Goal: Task Accomplishment & Management: Manage account settings

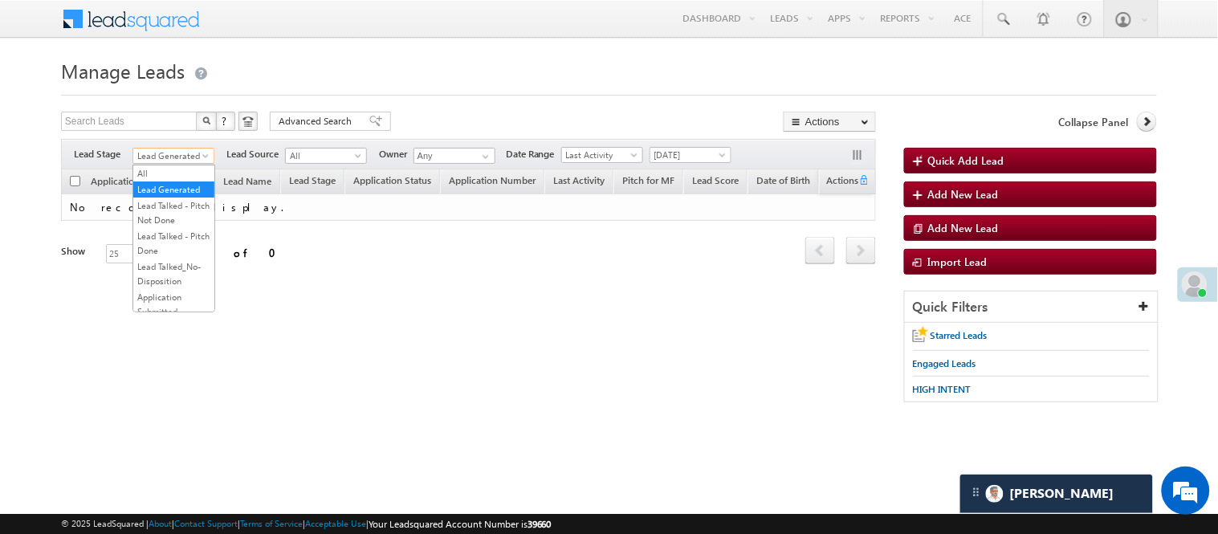
scroll to position [178, 0]
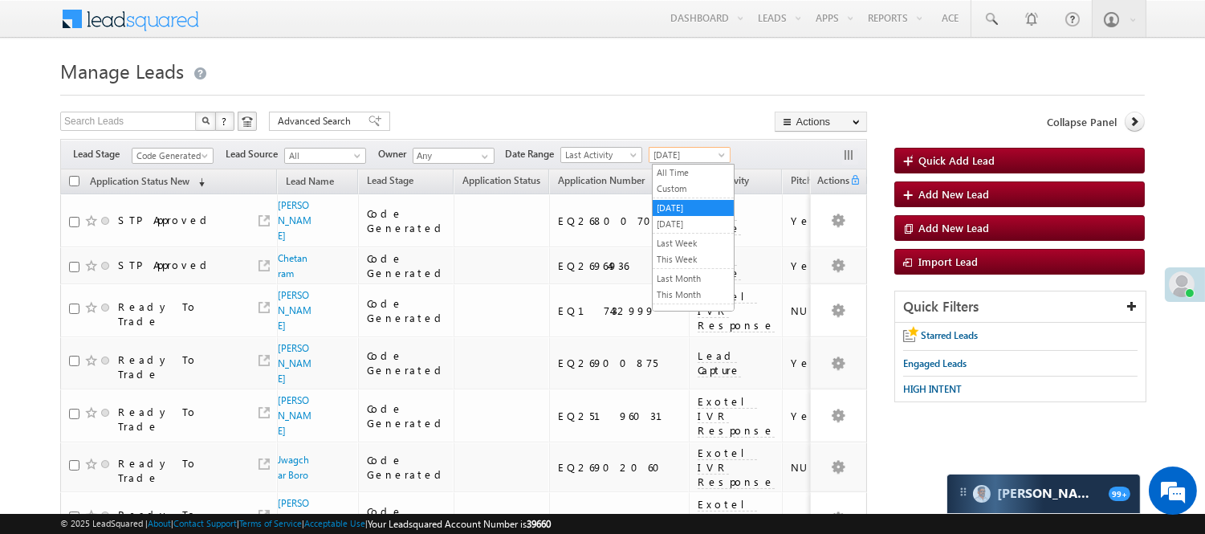
click at [664, 157] on span "[DATE]" at bounding box center [687, 155] width 76 height 14
click at [680, 222] on link "[DATE]" at bounding box center [693, 224] width 81 height 14
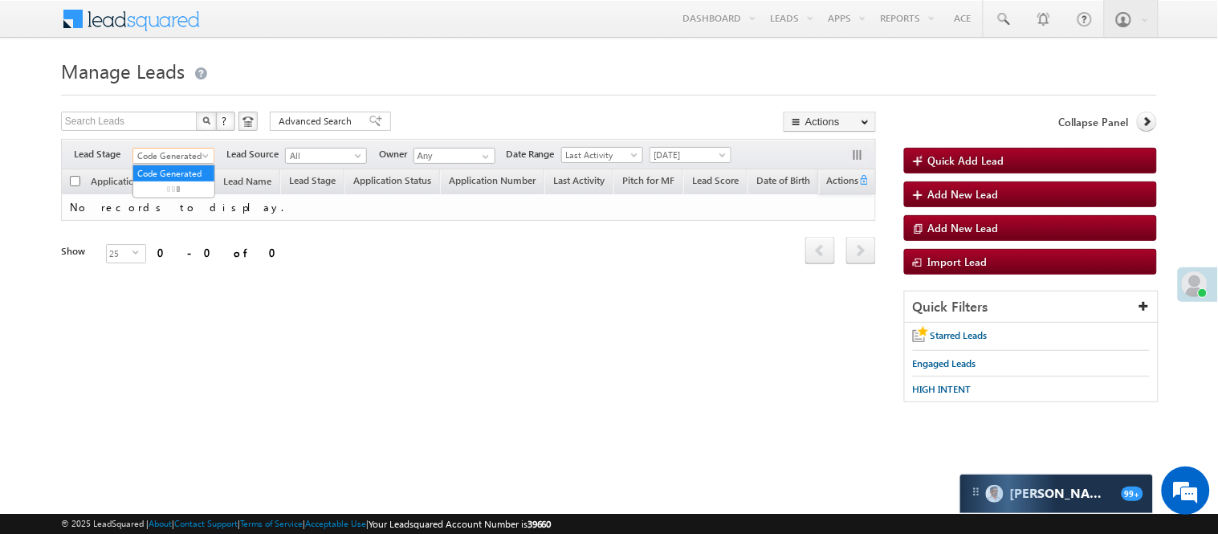
click at [203, 157] on span at bounding box center [207, 159] width 13 height 13
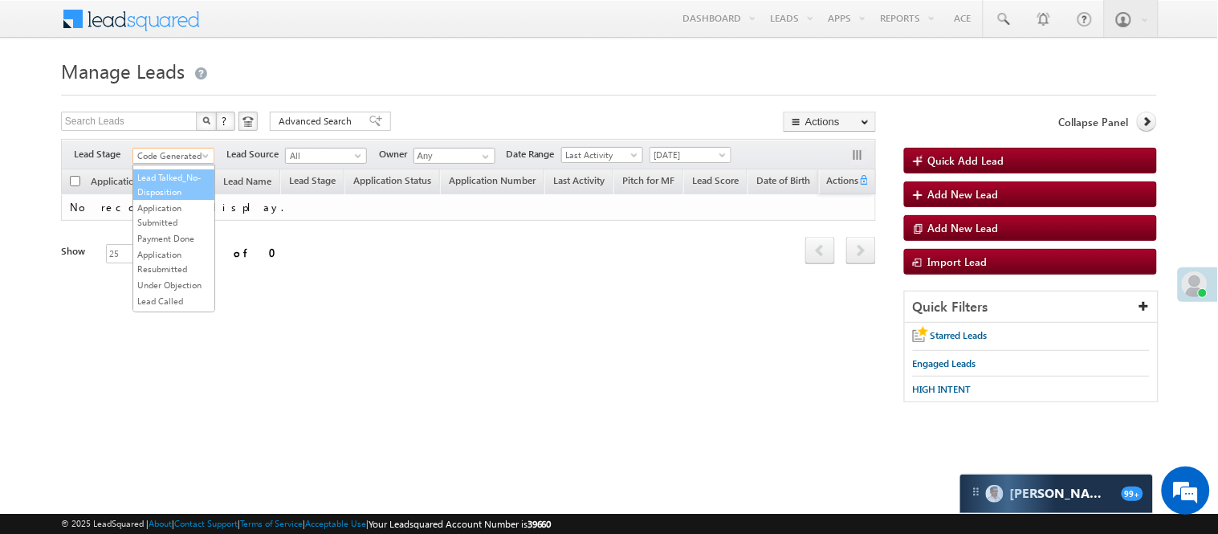
click at [153, 196] on link "Lead Talked_No-Disposition" at bounding box center [173, 184] width 81 height 29
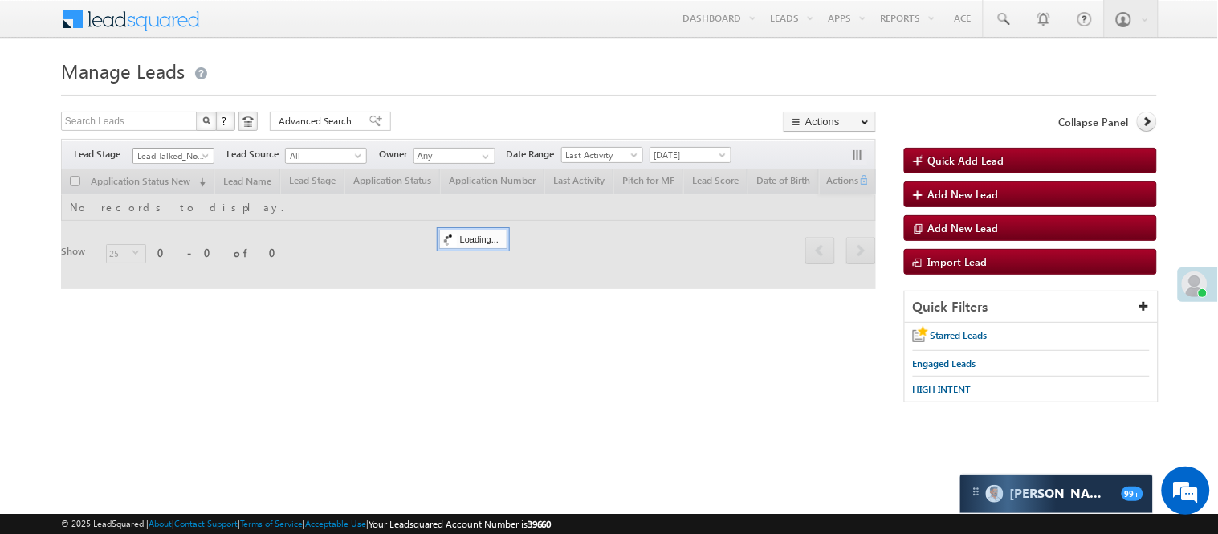
click at [169, 159] on span "Lead Talked_No-Disposition" at bounding box center [171, 156] width 76 height 14
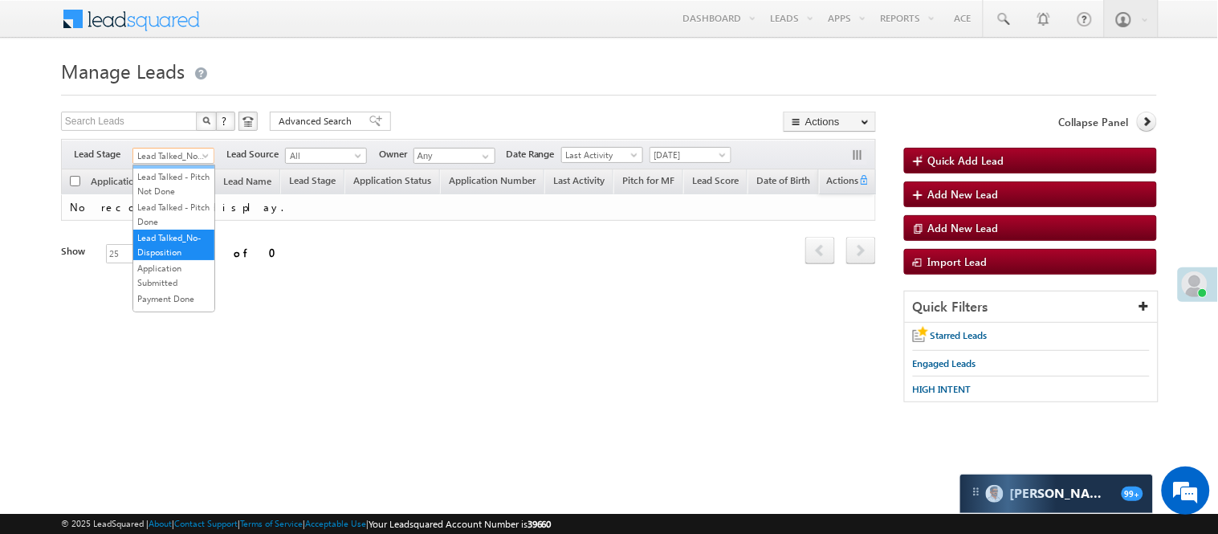
scroll to position [0, 0]
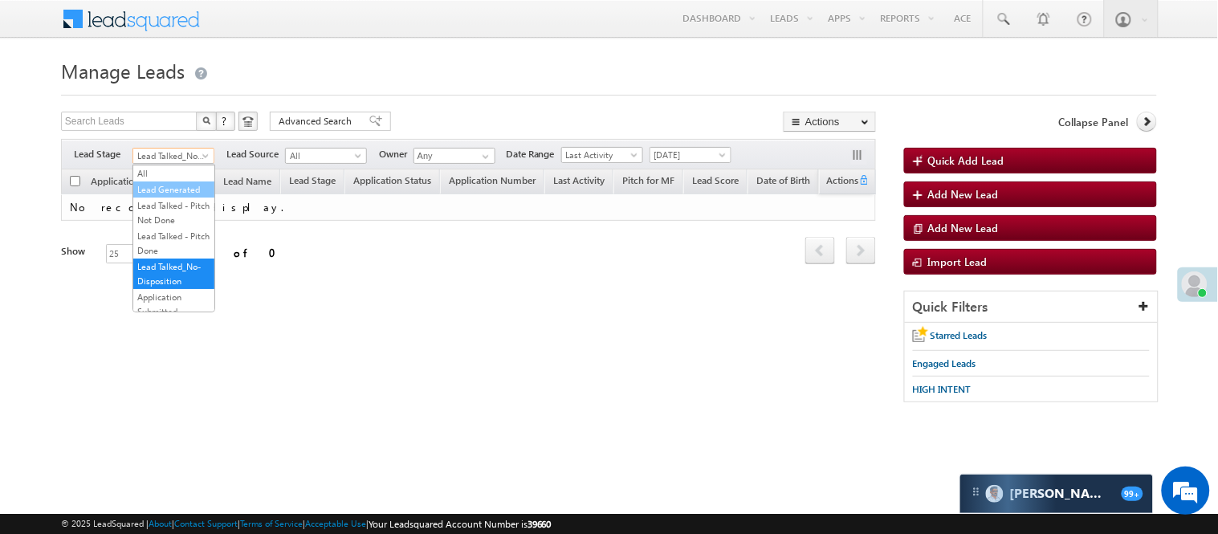
click at [157, 189] on link "Lead Generated" at bounding box center [173, 189] width 81 height 14
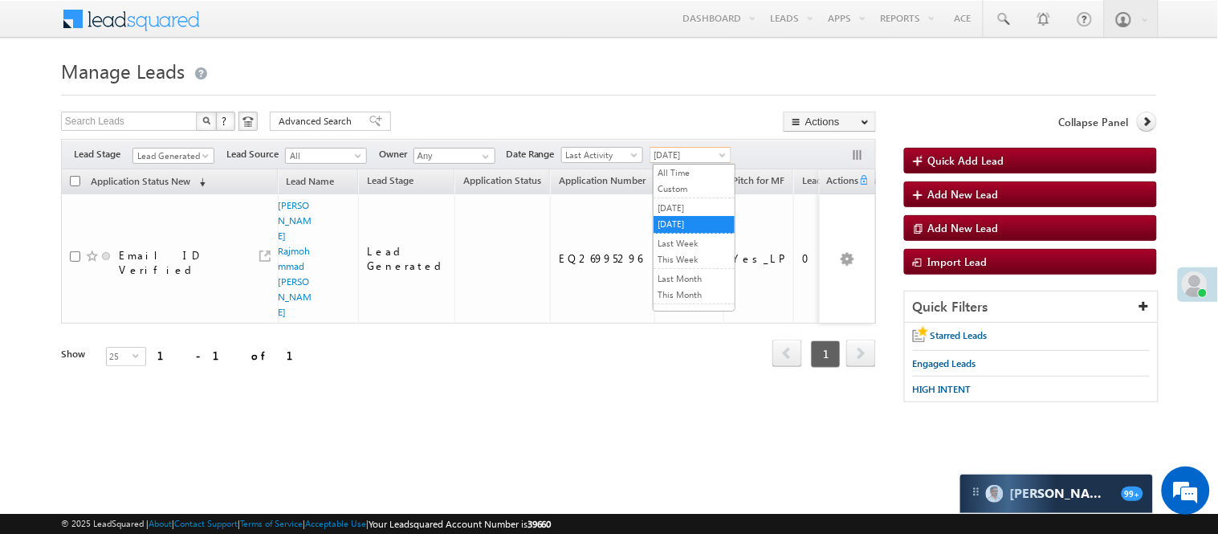
click at [669, 149] on span "[DATE]" at bounding box center [688, 155] width 76 height 14
click at [670, 202] on link "Yesterday" at bounding box center [693, 208] width 81 height 14
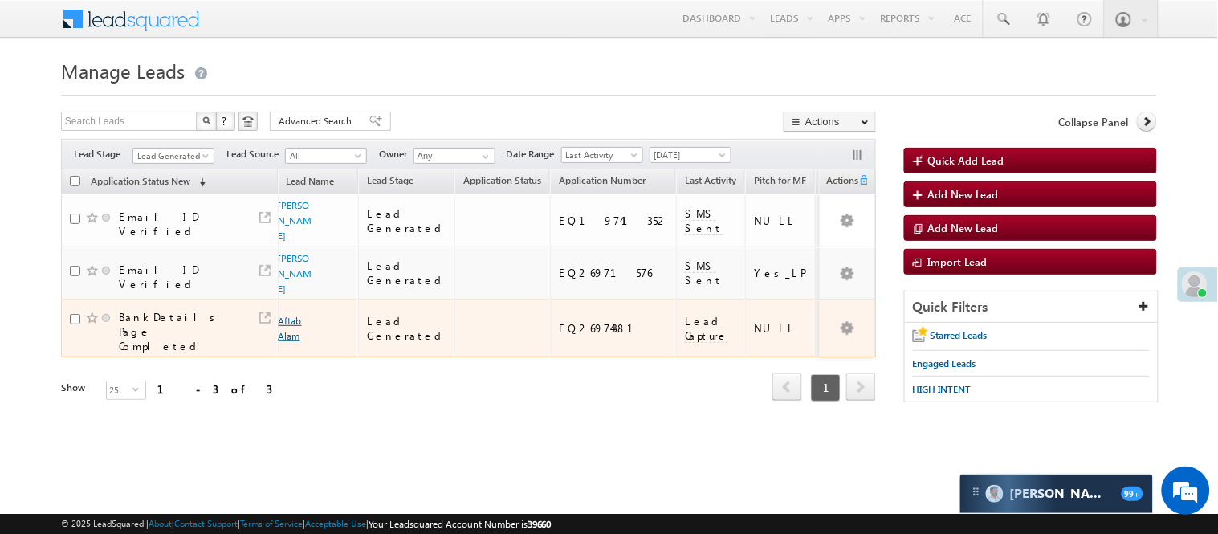
click at [289, 342] on link "Aftab Alam" at bounding box center [290, 328] width 23 height 27
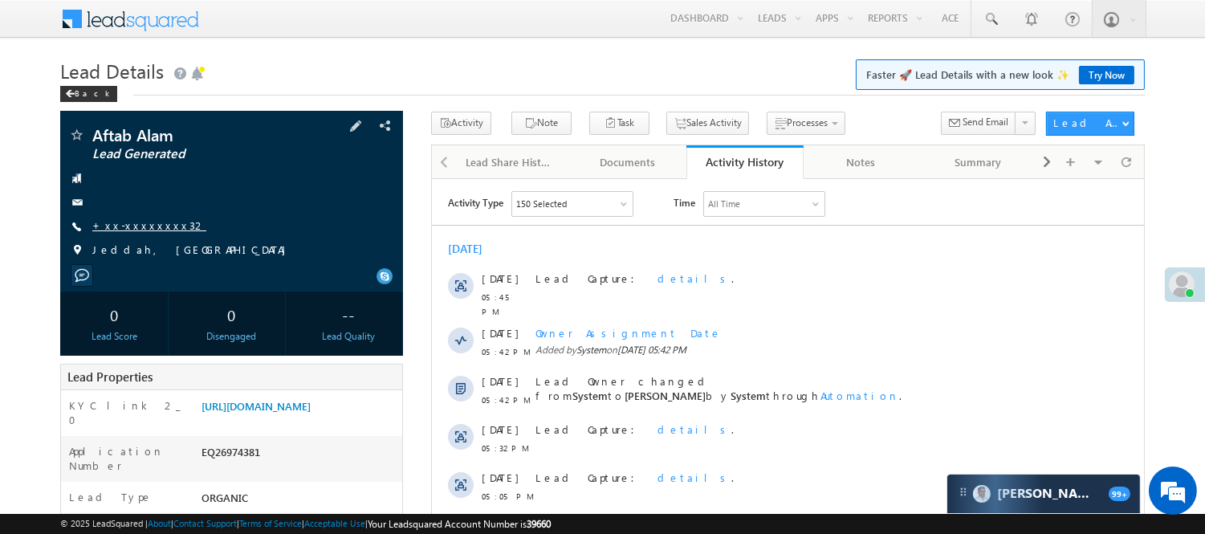
click at [124, 226] on link "+xx-xxxxxxxx32" at bounding box center [149, 225] width 114 height 14
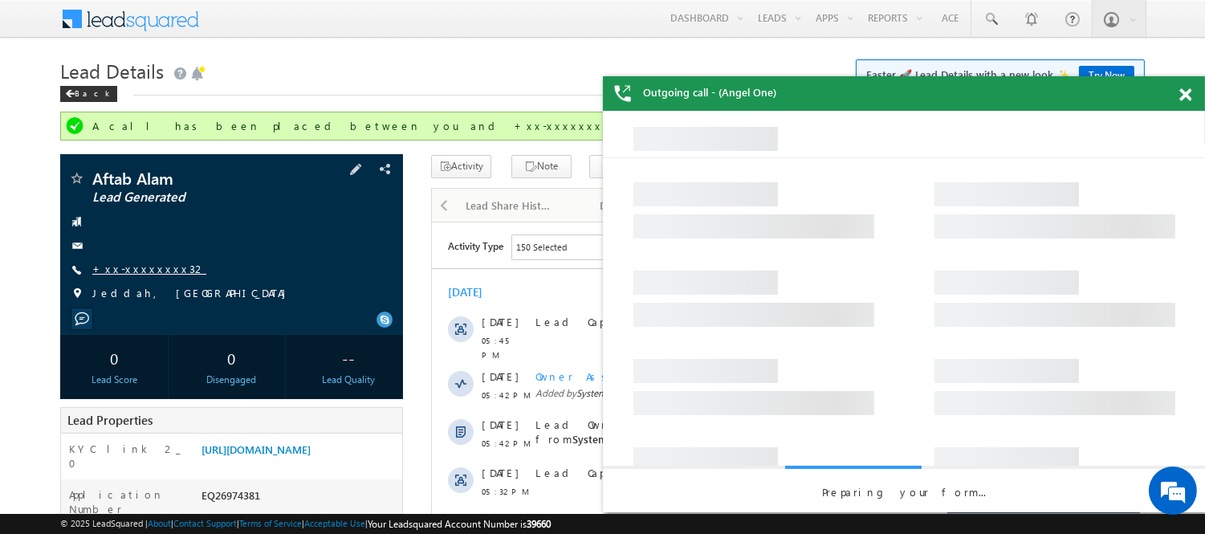
click at [121, 271] on link "+xx-xxxxxxxx32" at bounding box center [149, 269] width 114 height 14
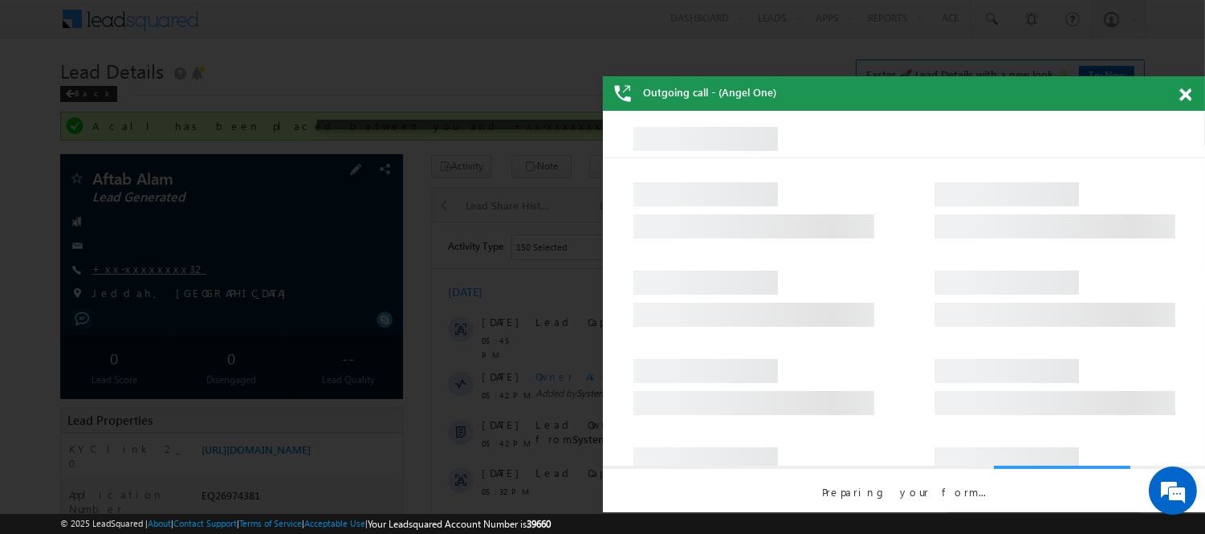
click at [121, 271] on div at bounding box center [602, 267] width 1205 height 534
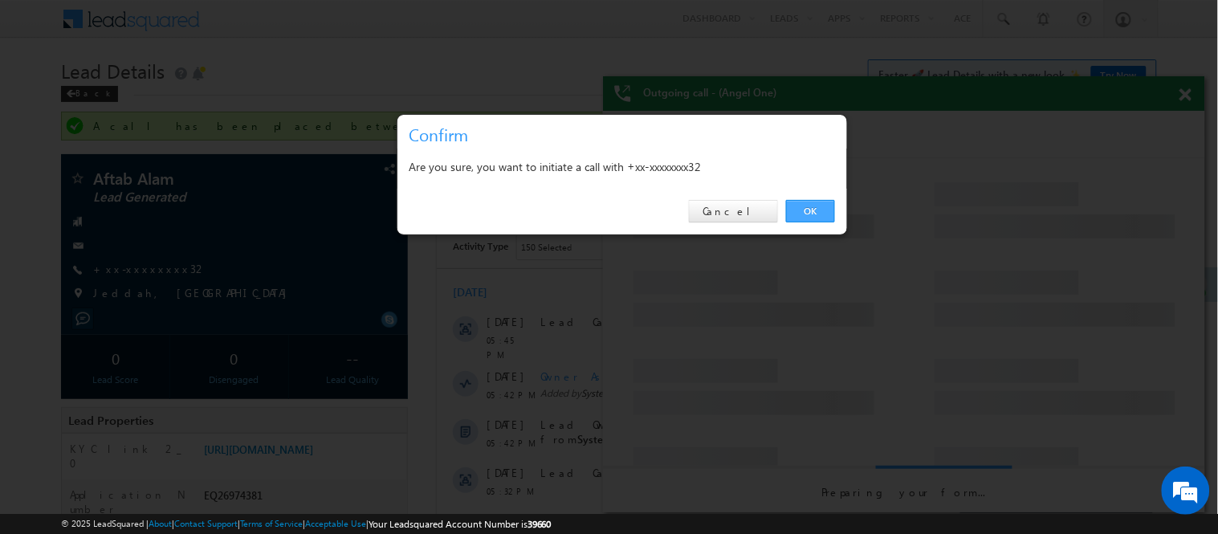
click at [812, 217] on link "OK" at bounding box center [810, 211] width 49 height 22
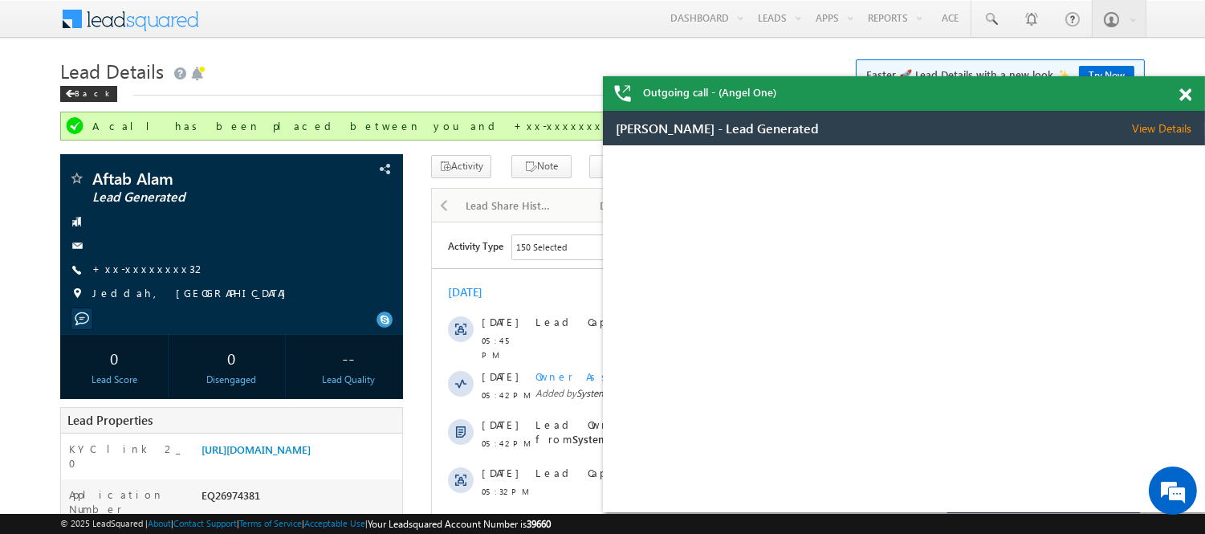
click at [1188, 88] on span at bounding box center [1185, 95] width 12 height 14
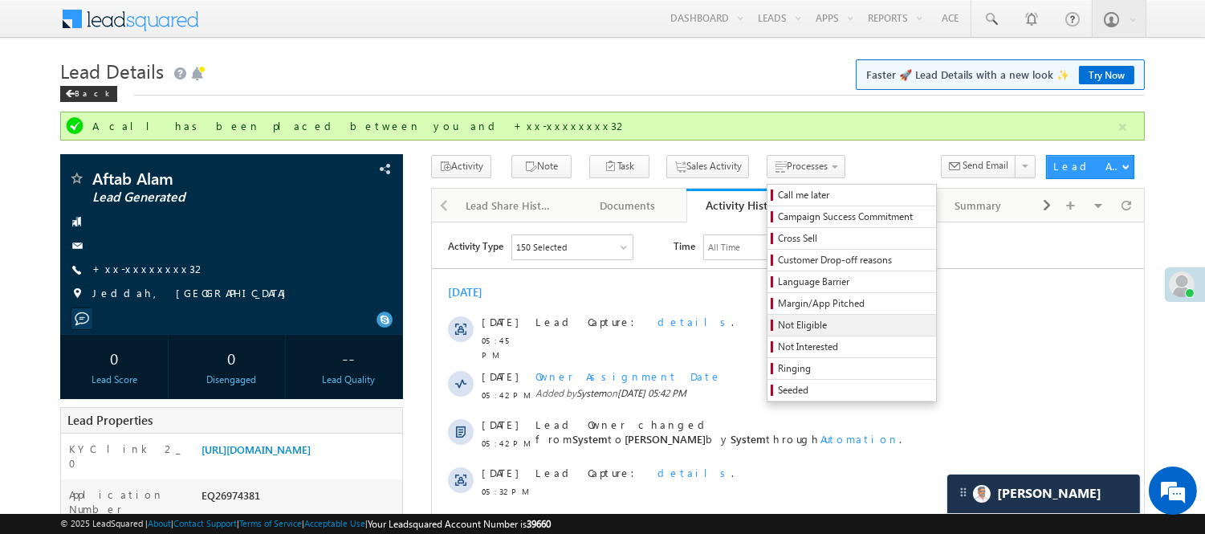
click at [778, 325] on span "Not Eligible" at bounding box center [854, 325] width 153 height 14
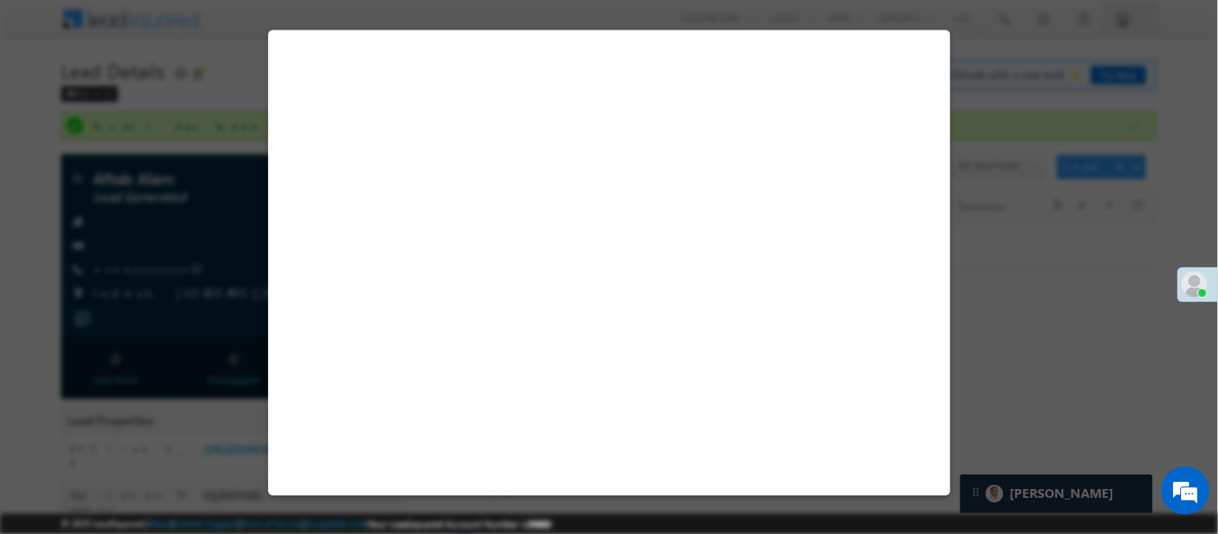
select select "Out of India"
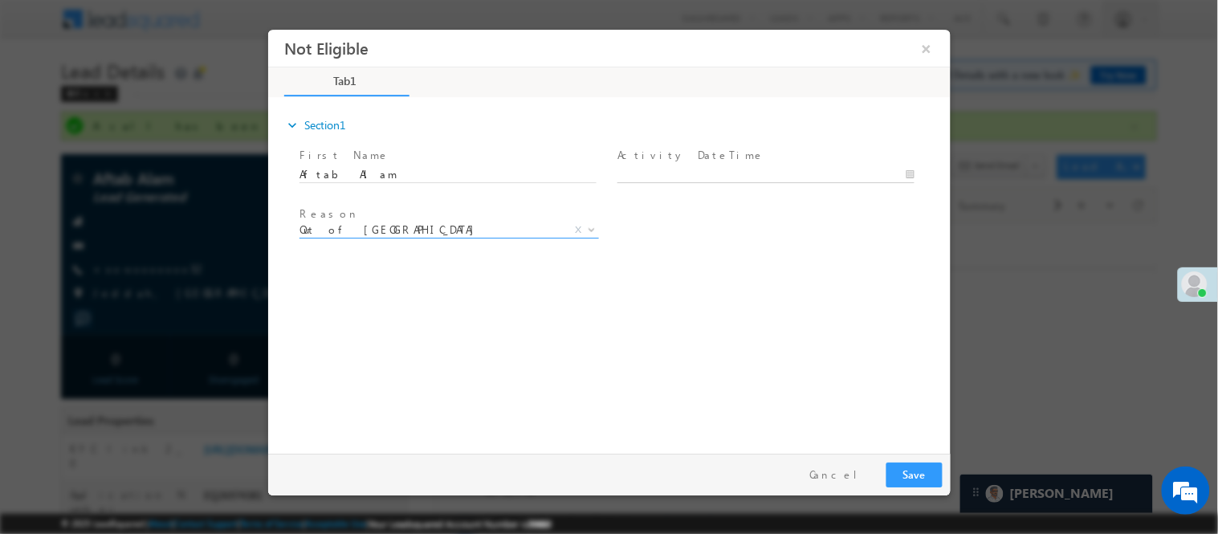
click at [690, 173] on body "Not Eligible ×" at bounding box center [608, 237] width 682 height 417
type input "08/11/25 9:45 AM"
click at [918, 471] on button "Save" at bounding box center [914, 474] width 56 height 25
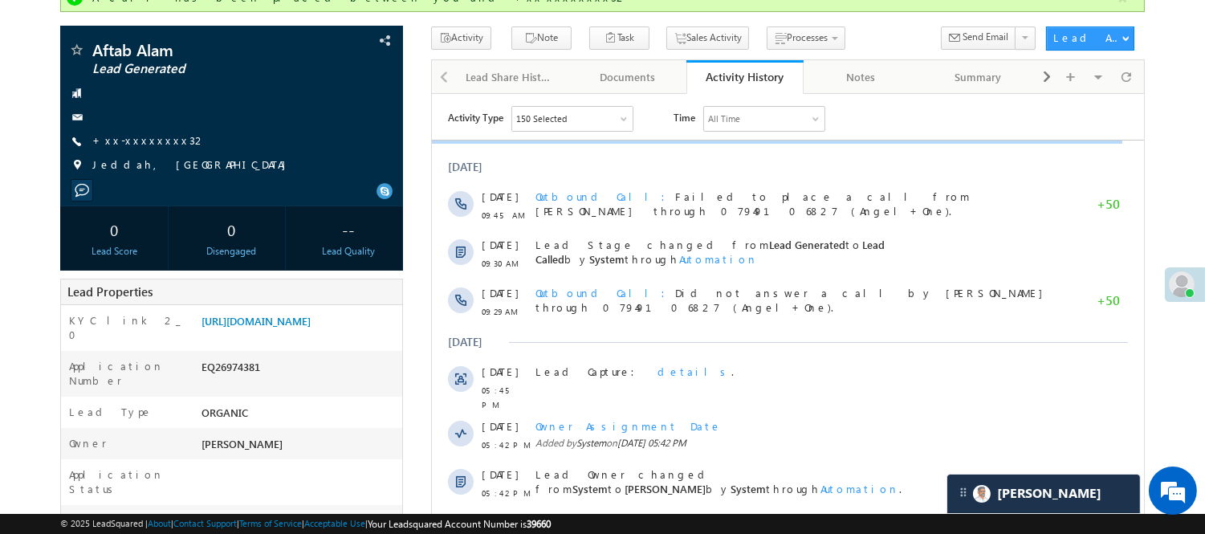
scroll to position [267, 0]
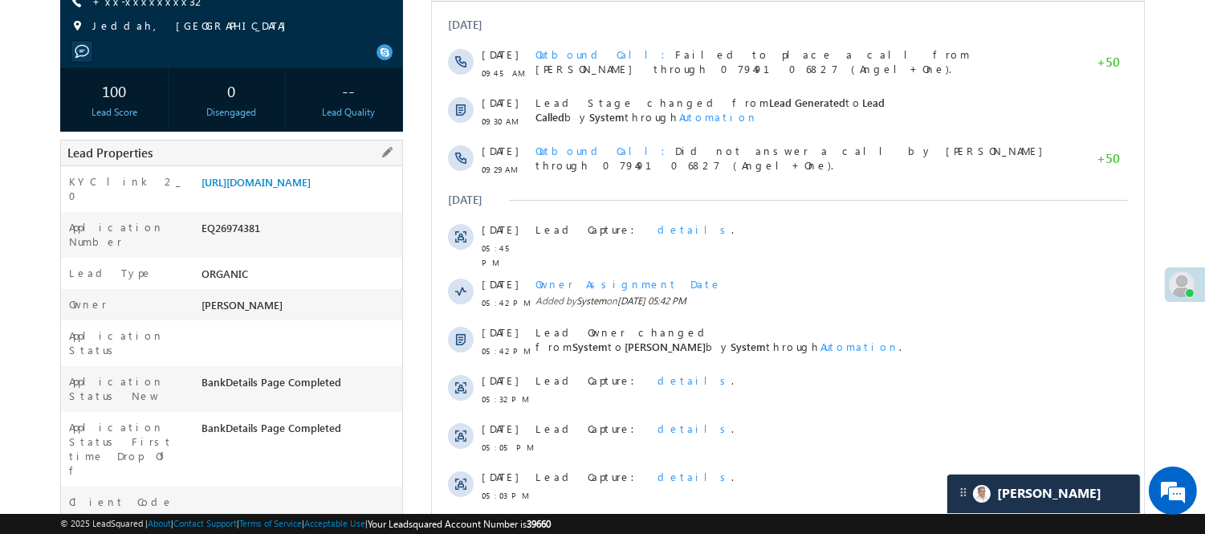
click at [233, 241] on div "EQ26974381" at bounding box center [299, 231] width 205 height 22
copy div "EQ26974381"
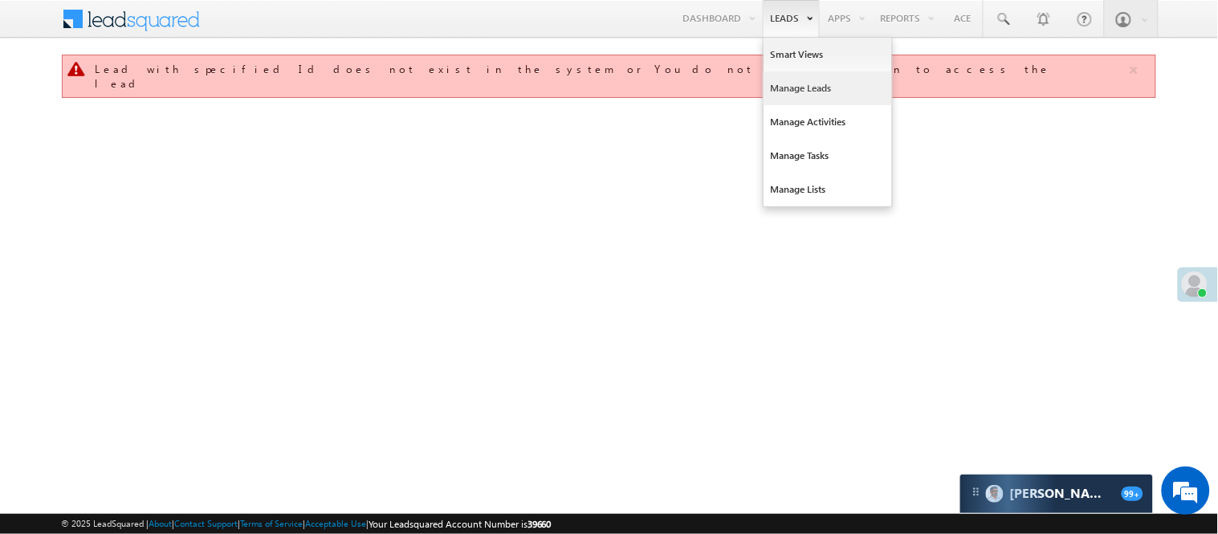
click at [808, 83] on link "Manage Leads" at bounding box center [827, 88] width 128 height 34
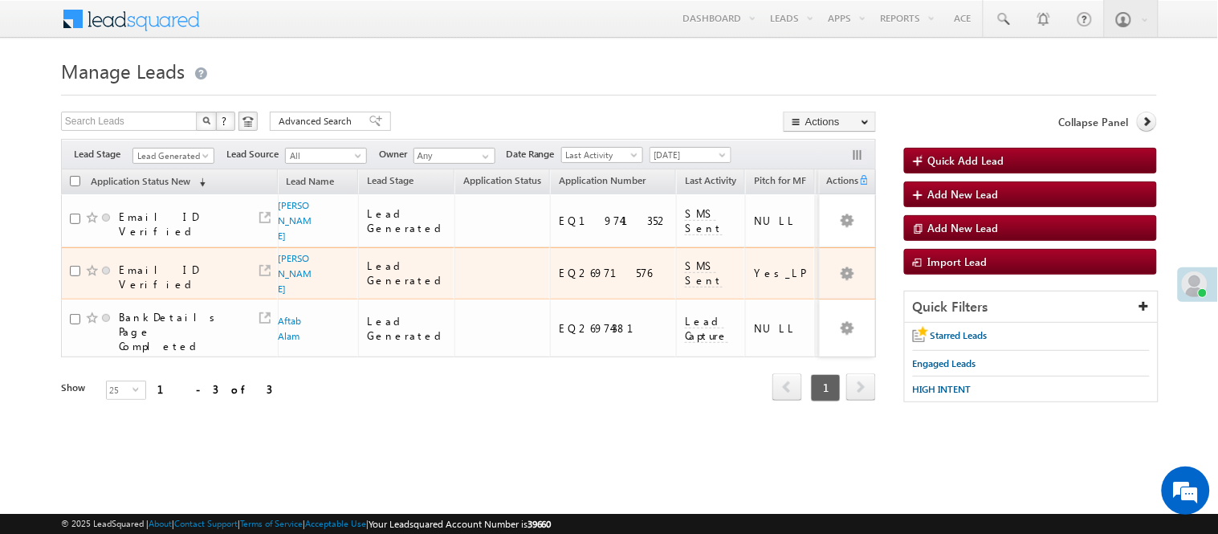
click at [162, 165] on div "Filters Lead Stage Lead Generated Lead Generated Lead Source All All Owner Any …" at bounding box center [468, 154] width 815 height 31
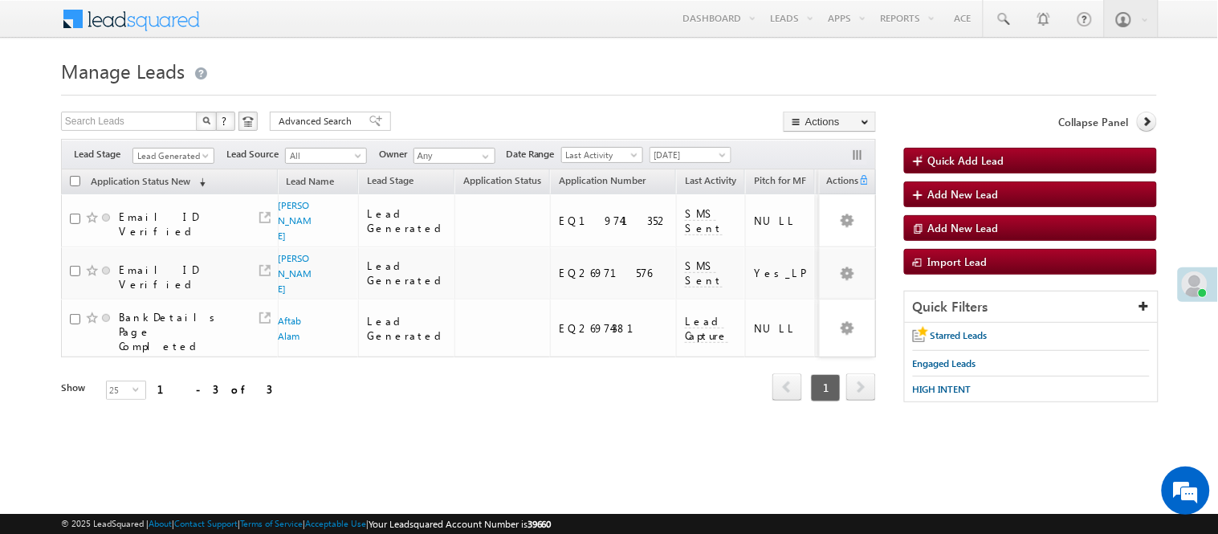
click at [165, 161] on span "Lead Generated" at bounding box center [171, 156] width 76 height 14
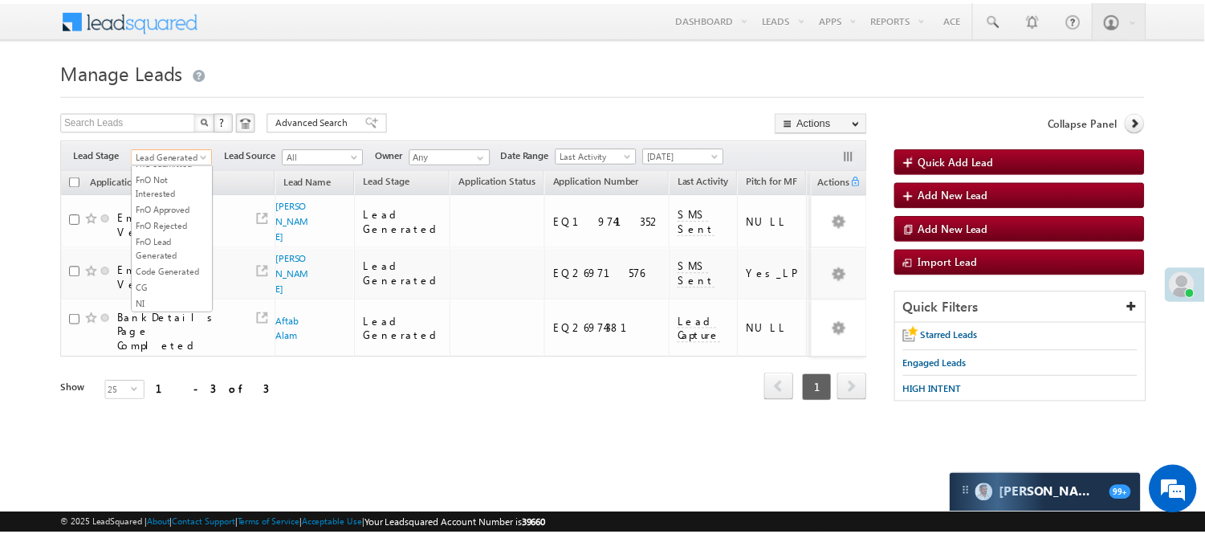
scroll to position [398, 0]
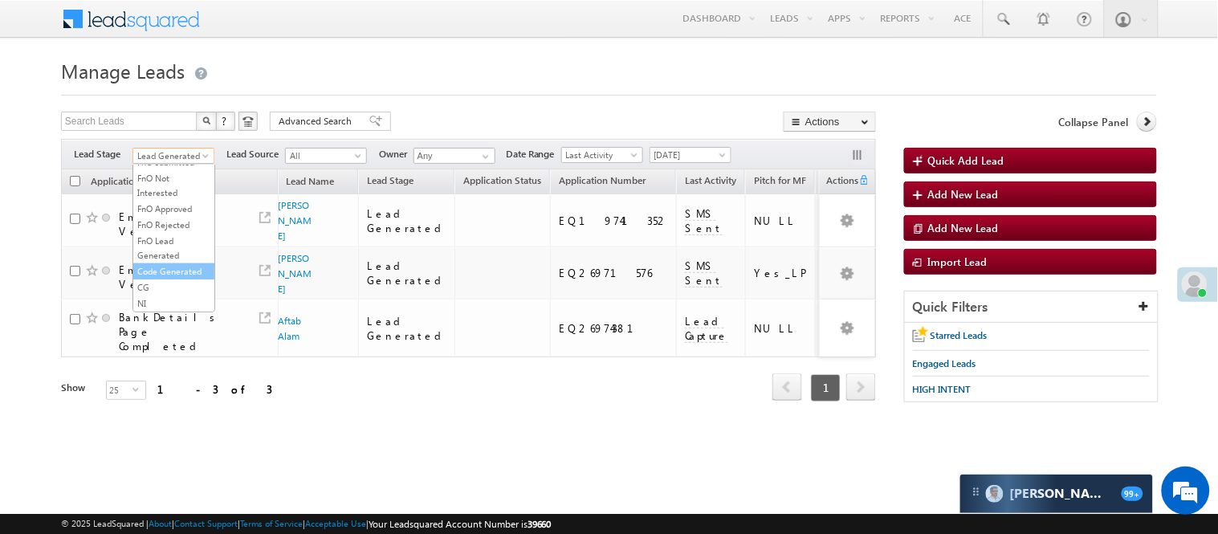
click at [187, 264] on link "Code Generated" at bounding box center [173, 271] width 81 height 14
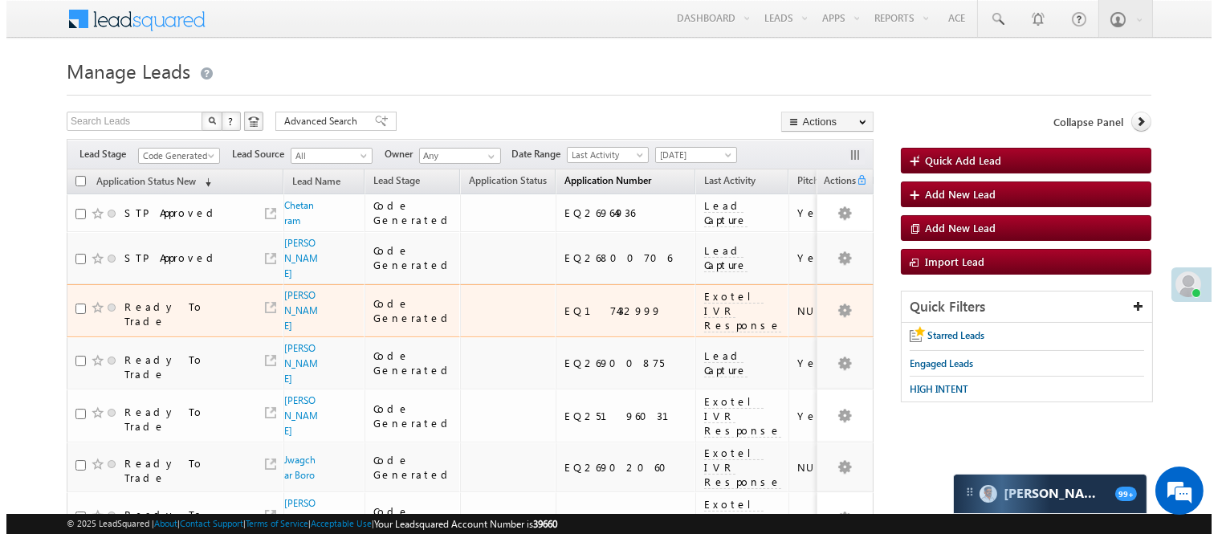
scroll to position [0, 0]
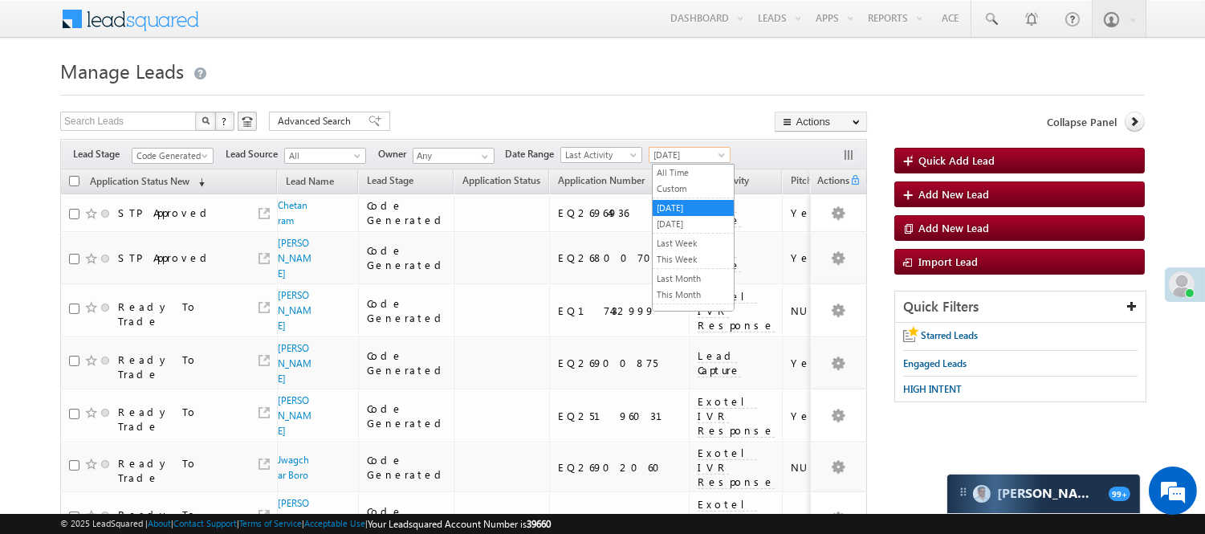
click at [679, 153] on span "Yesterday" at bounding box center [687, 155] width 76 height 14
click at [708, 220] on link "[DATE]" at bounding box center [693, 224] width 81 height 14
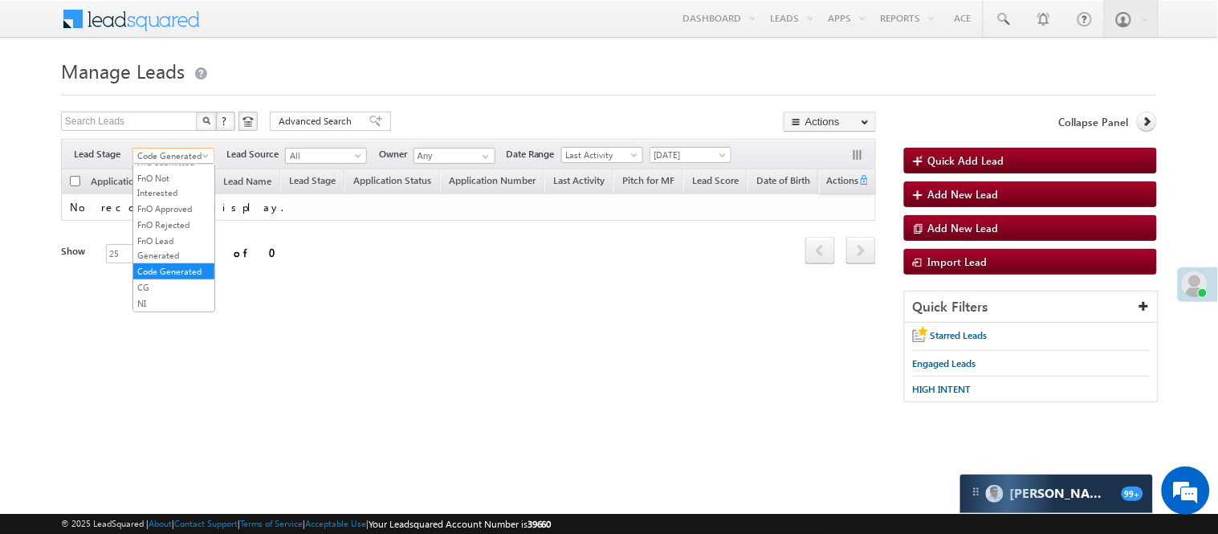
click at [207, 156] on span at bounding box center [207, 159] width 13 height 13
click at [159, 197] on link "Lead Generated" at bounding box center [173, 189] width 81 height 14
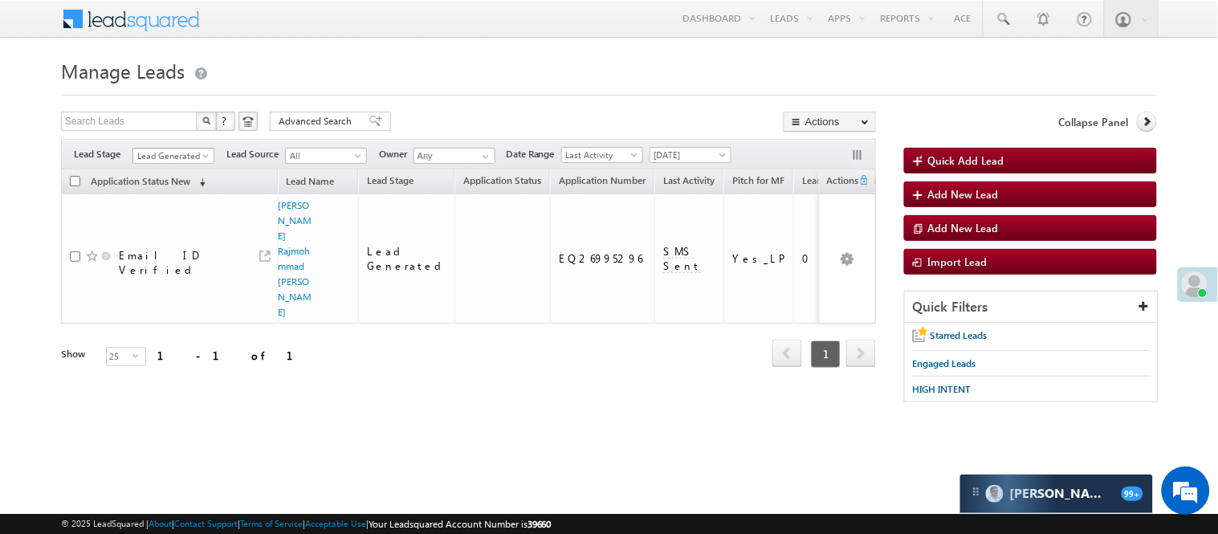
click at [185, 158] on span "Lead Generated" at bounding box center [171, 156] width 76 height 14
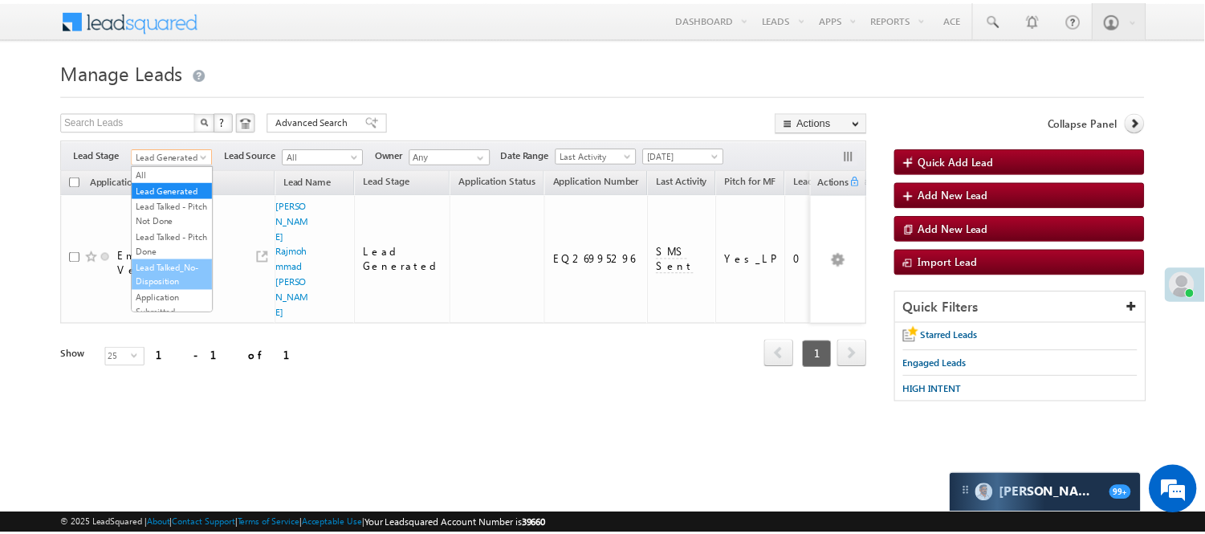
scroll to position [178, 0]
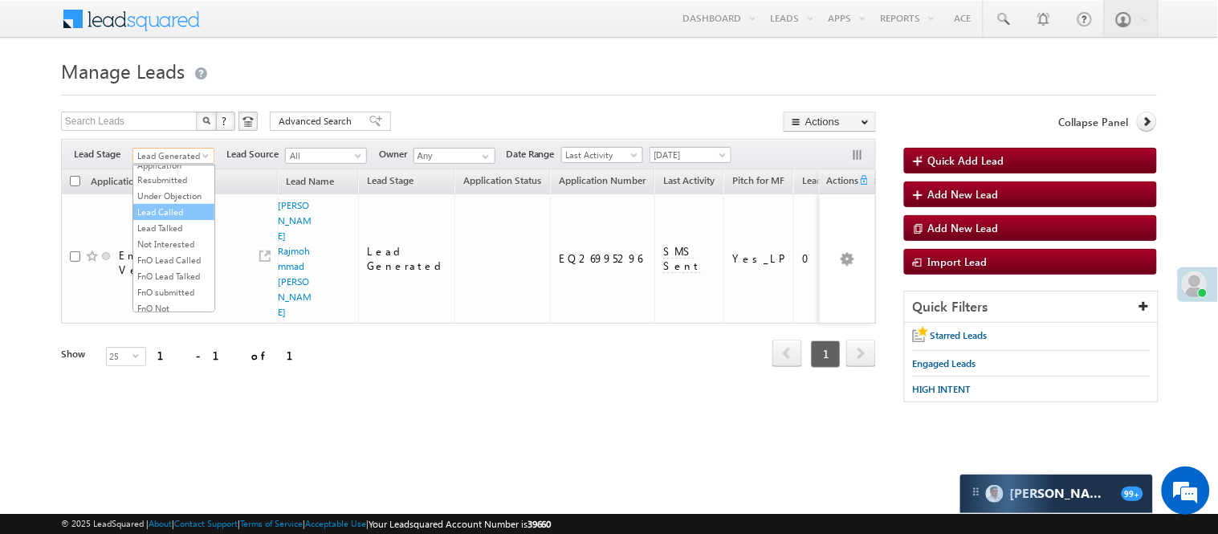
click at [161, 219] on link "Lead Called" at bounding box center [173, 212] width 81 height 14
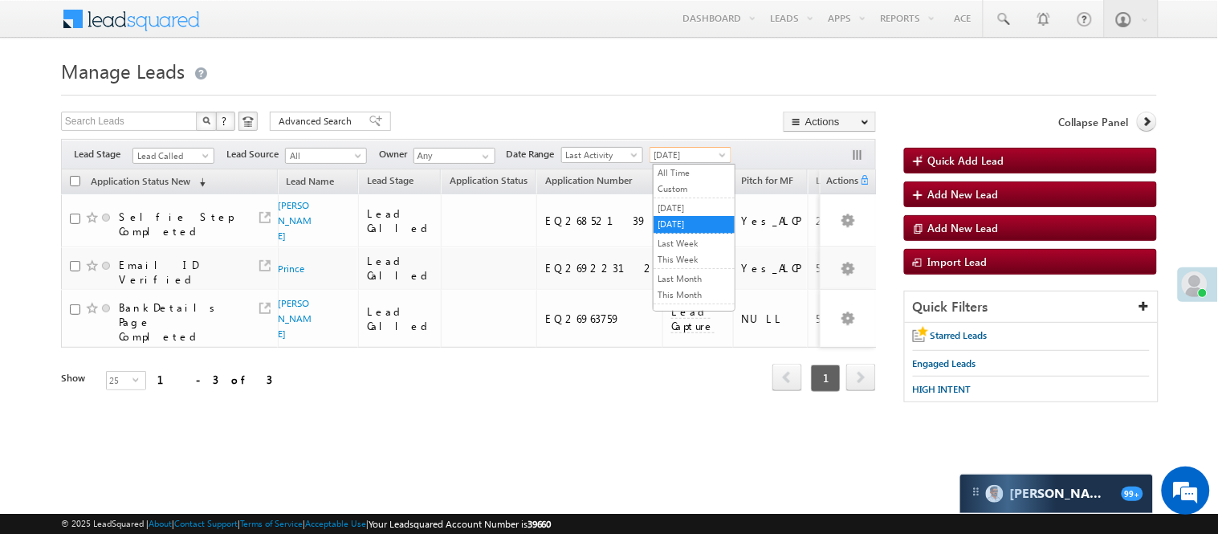
click at [700, 158] on span "Today" at bounding box center [688, 155] width 76 height 14
click at [695, 204] on link "Yesterday" at bounding box center [693, 208] width 81 height 14
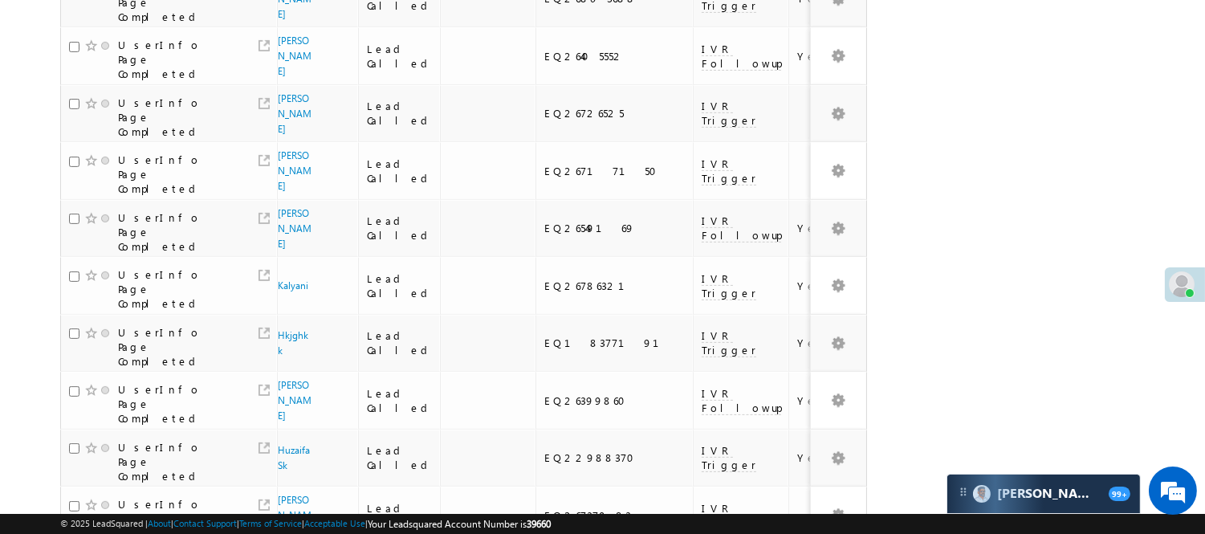
scroll to position [1020, 0]
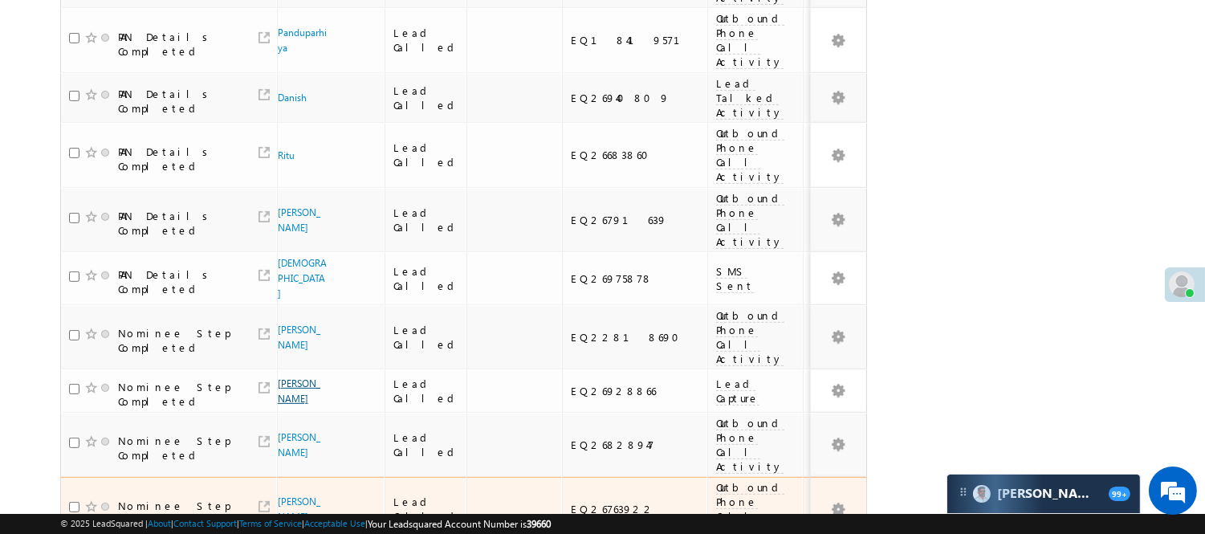
scroll to position [1110, 0]
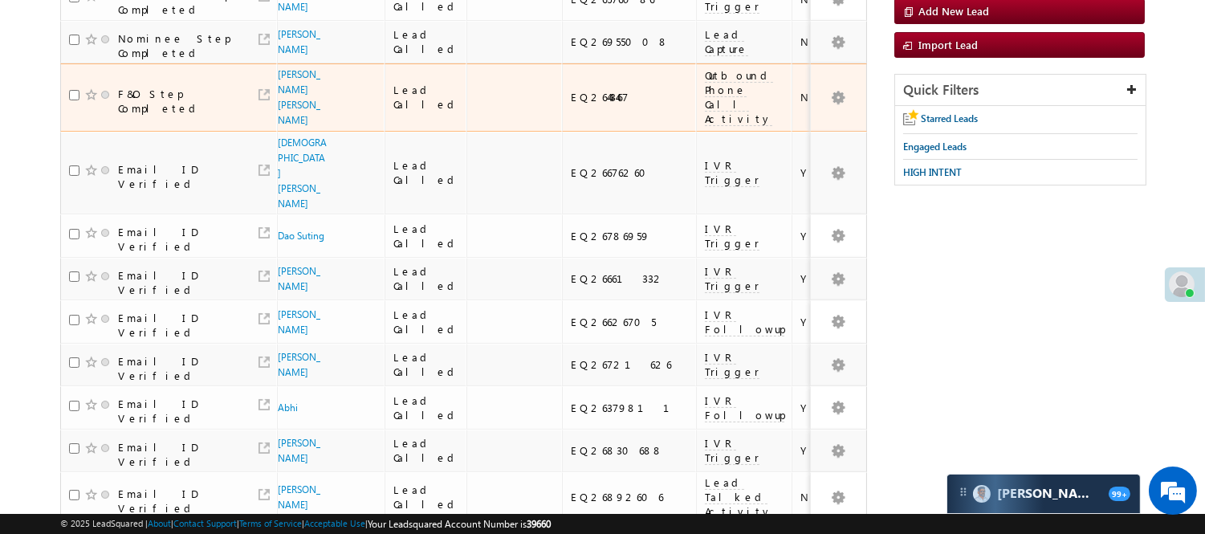
scroll to position [0, 0]
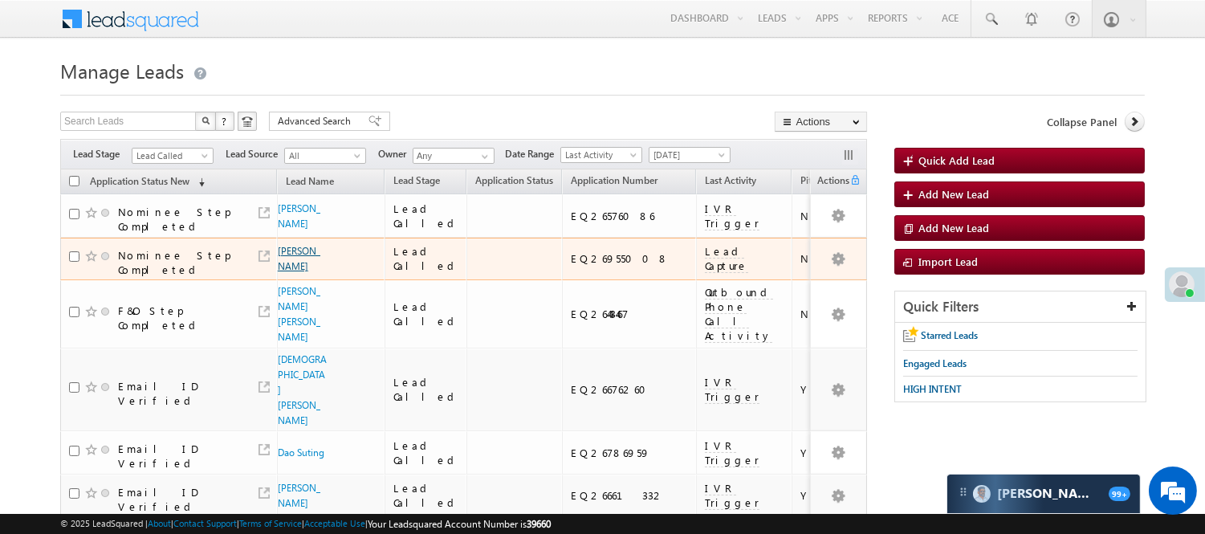
click at [284, 272] on link "Amresh Puri" at bounding box center [299, 258] width 43 height 27
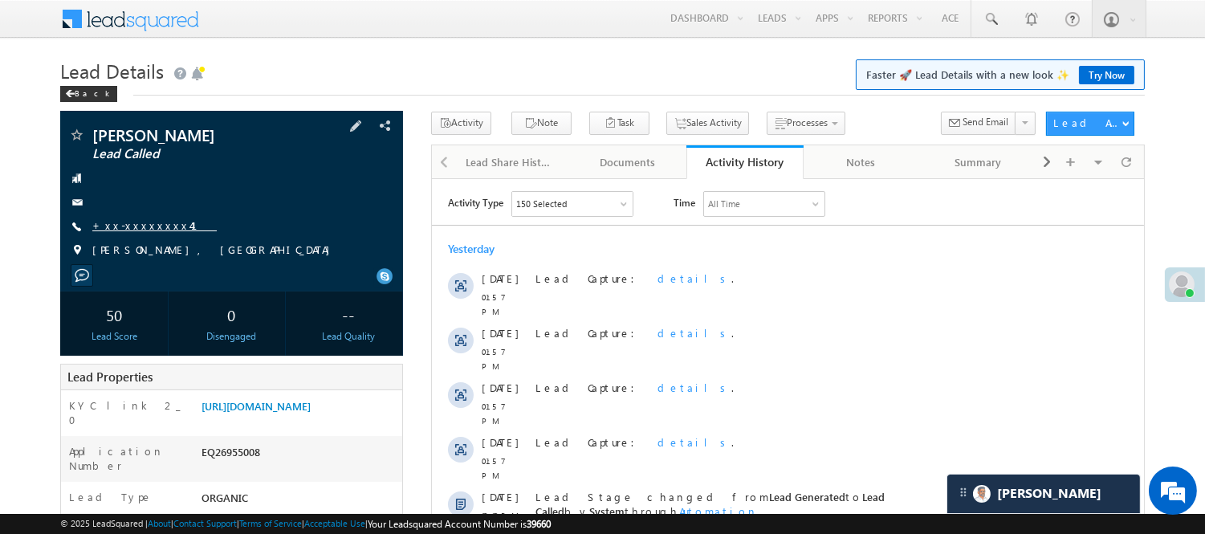
click at [139, 223] on link "+xx-xxxxxxxx41" at bounding box center [154, 225] width 124 height 14
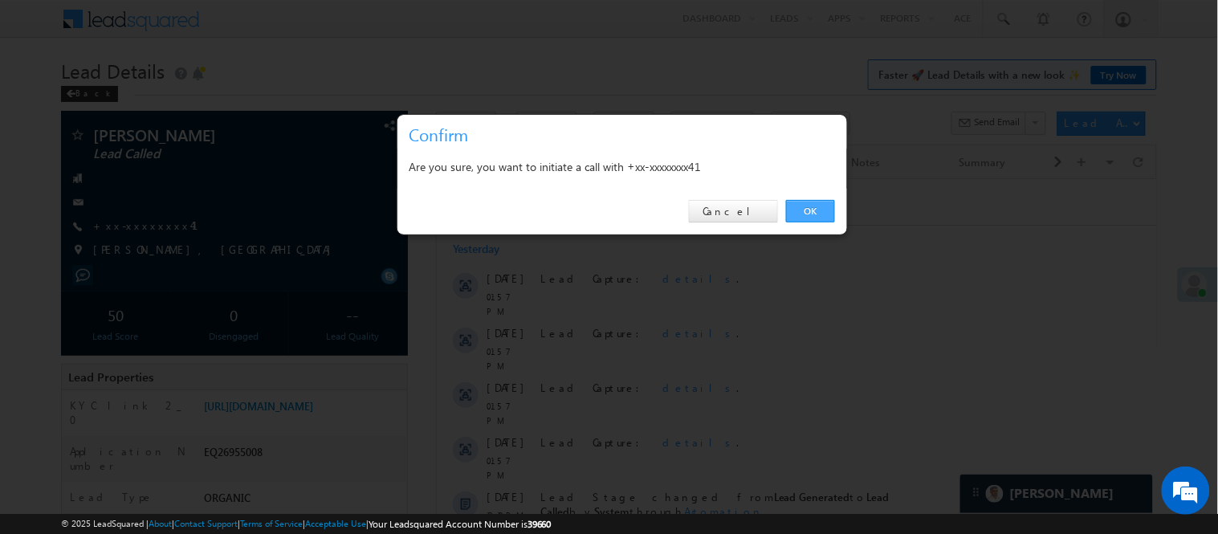
click at [816, 207] on link "OK" at bounding box center [810, 211] width 49 height 22
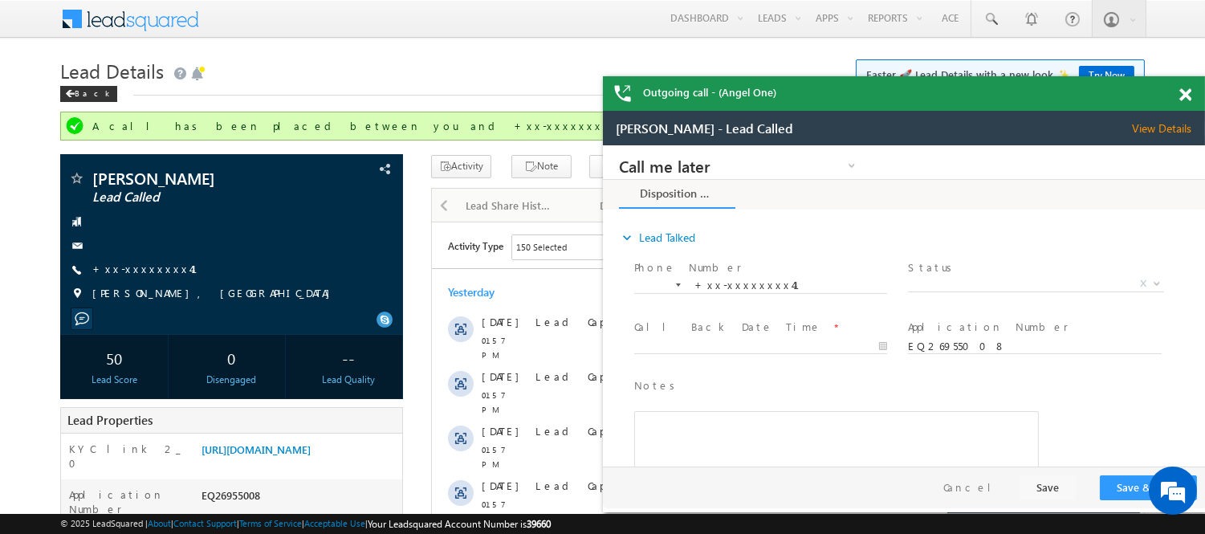
click at [1190, 98] on span at bounding box center [1185, 95] width 12 height 14
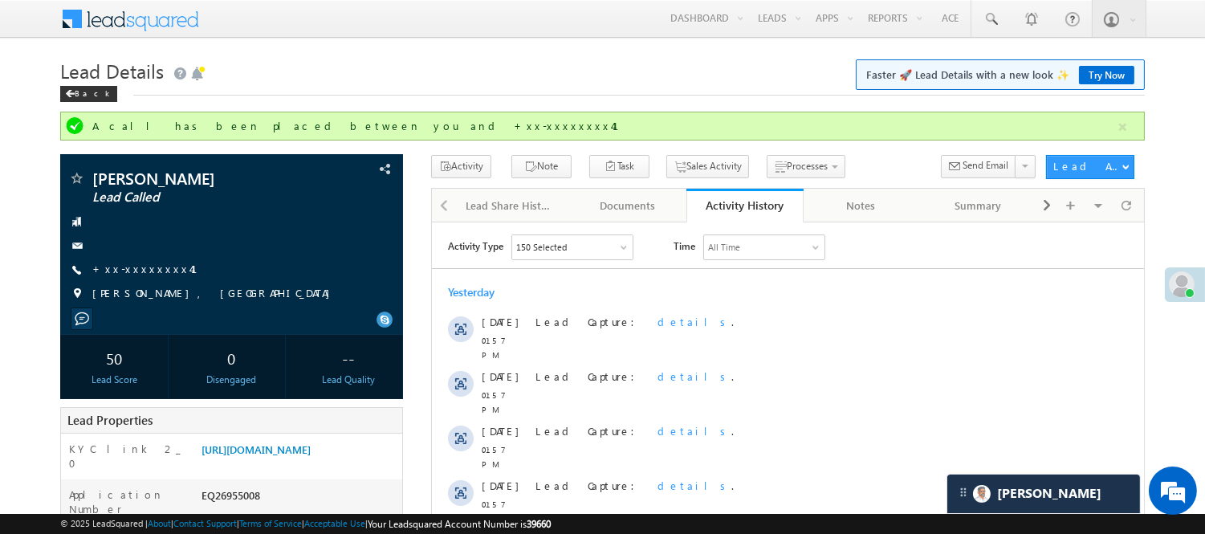
click at [764, 197] on div "Activity History" at bounding box center [744, 204] width 92 height 15
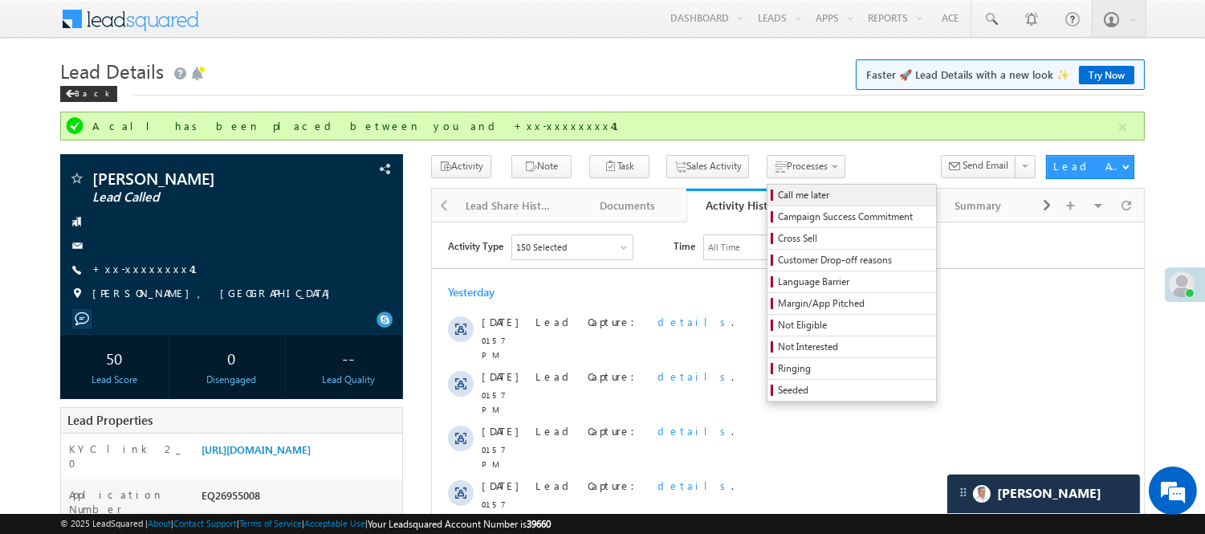
click at [778, 193] on span "Call me later" at bounding box center [854, 195] width 153 height 14
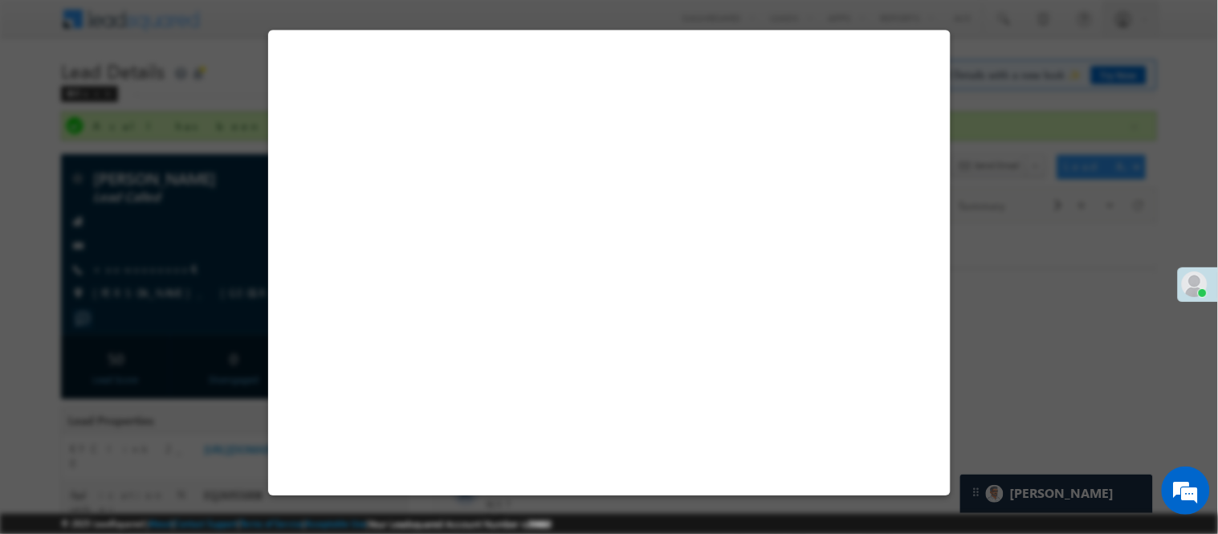
select select "Pitch Not Done"
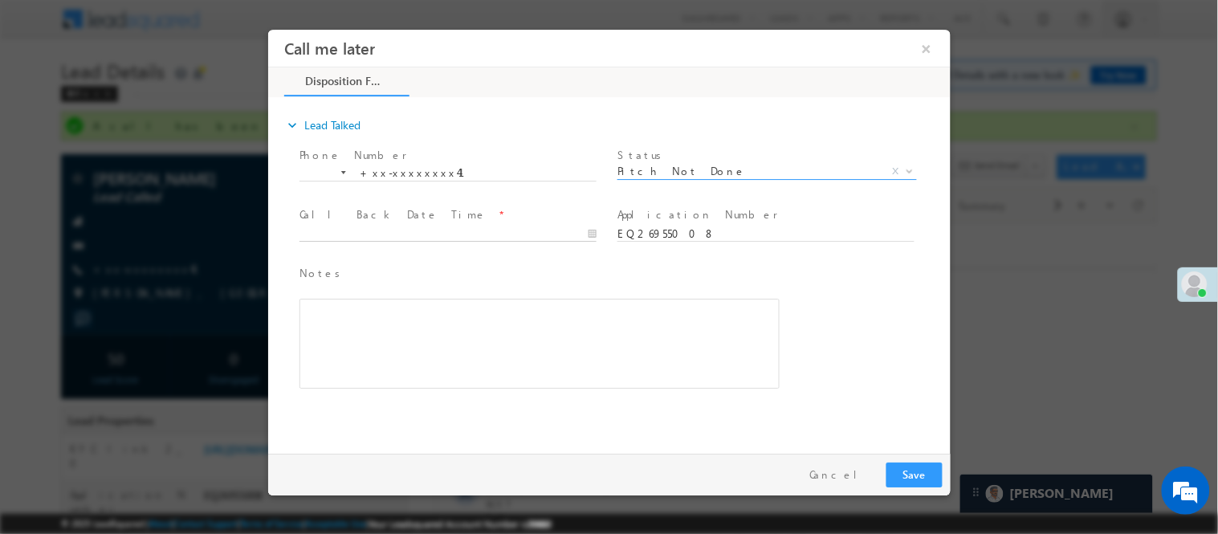
click at [525, 232] on input "text" at bounding box center [447, 234] width 297 height 16
type input "08/11/25 9:44 AM"
click at [915, 469] on button "Save" at bounding box center [914, 474] width 56 height 25
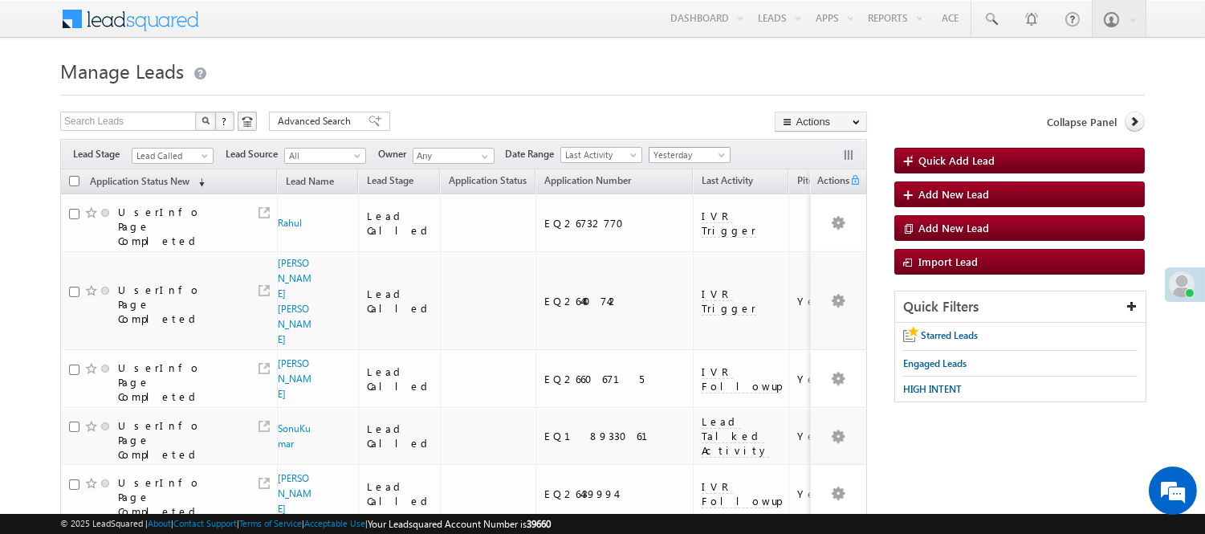
click at [662, 155] on span "Yesterday" at bounding box center [687, 155] width 76 height 14
click at [667, 222] on link "Today" at bounding box center [693, 224] width 81 height 14
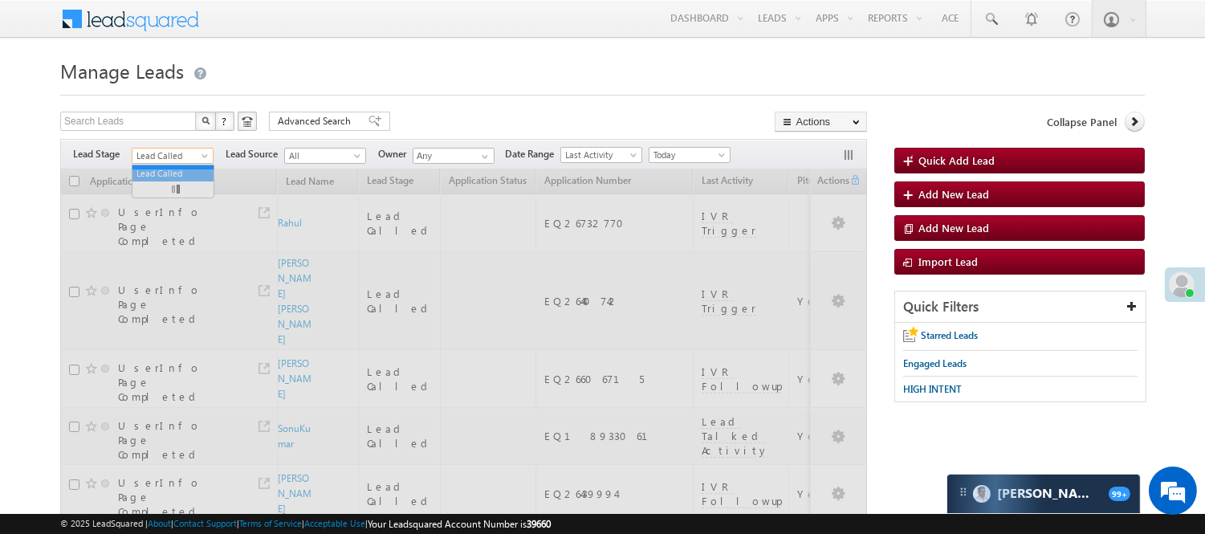
click at [190, 154] on span "Lead Called" at bounding box center [170, 156] width 76 height 14
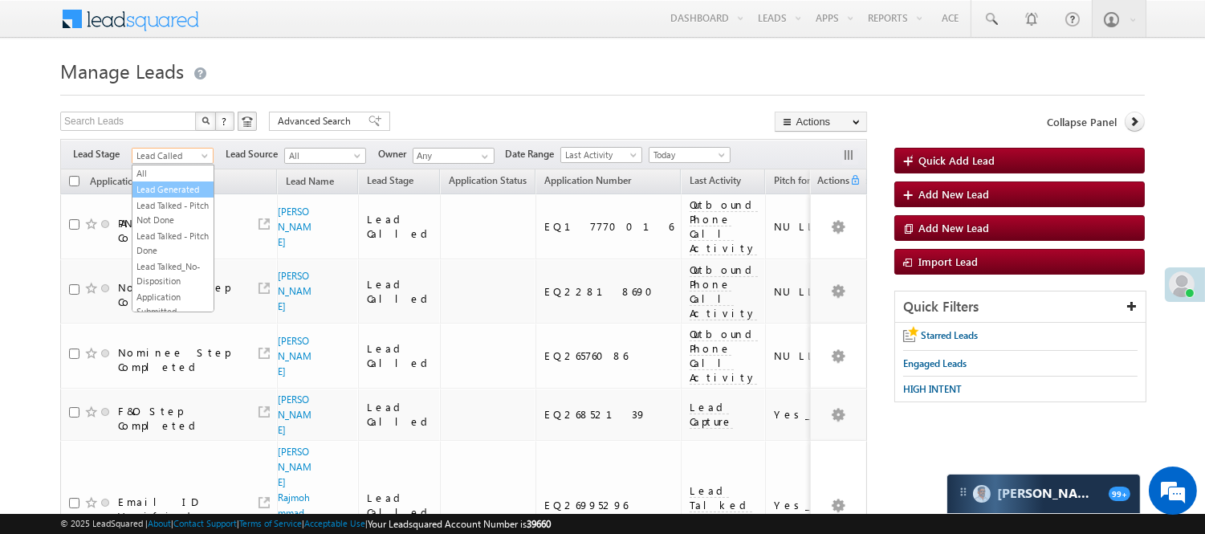
click at [172, 196] on link "Lead Generated" at bounding box center [172, 189] width 81 height 14
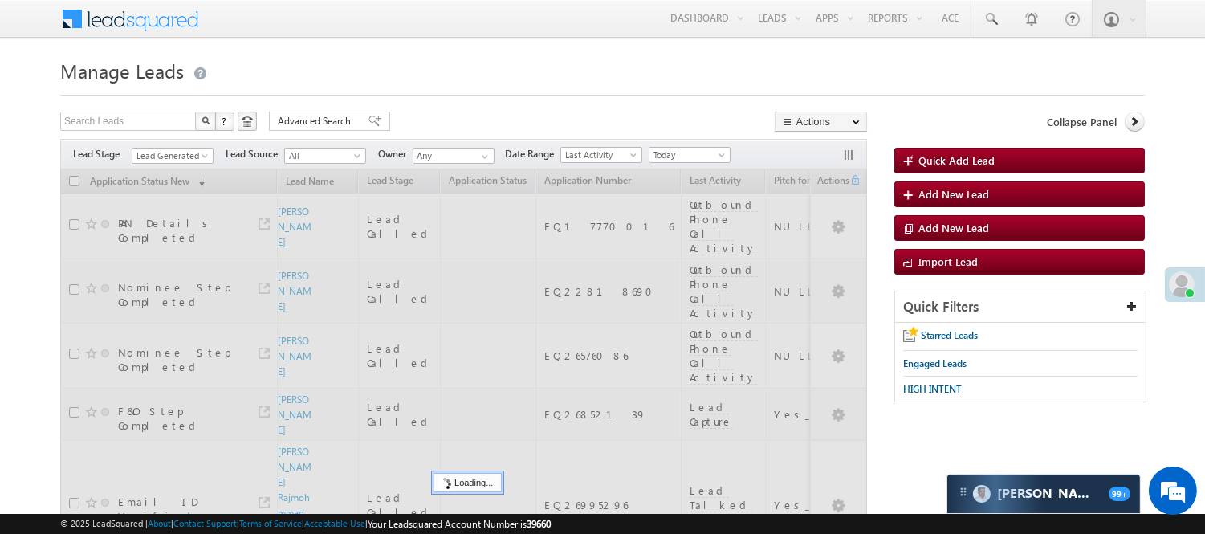
click at [421, 120] on div "Search Leads X ? 9 results found Advanced Search Advanced Search Advanced searc…" at bounding box center [463, 123] width 807 height 23
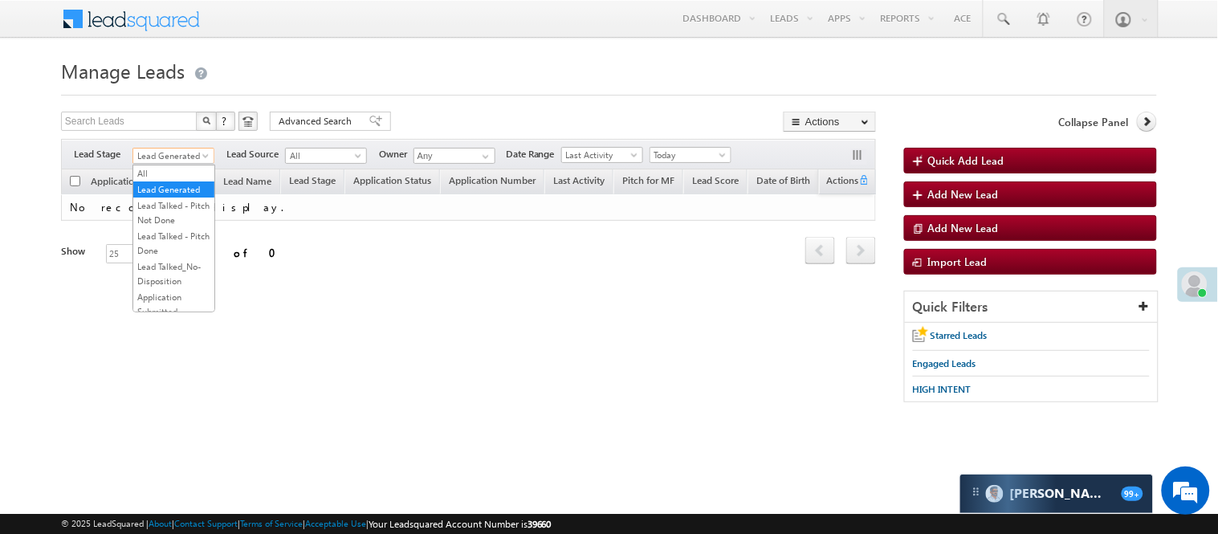
click at [181, 153] on span "Lead Generated" at bounding box center [171, 156] width 76 height 14
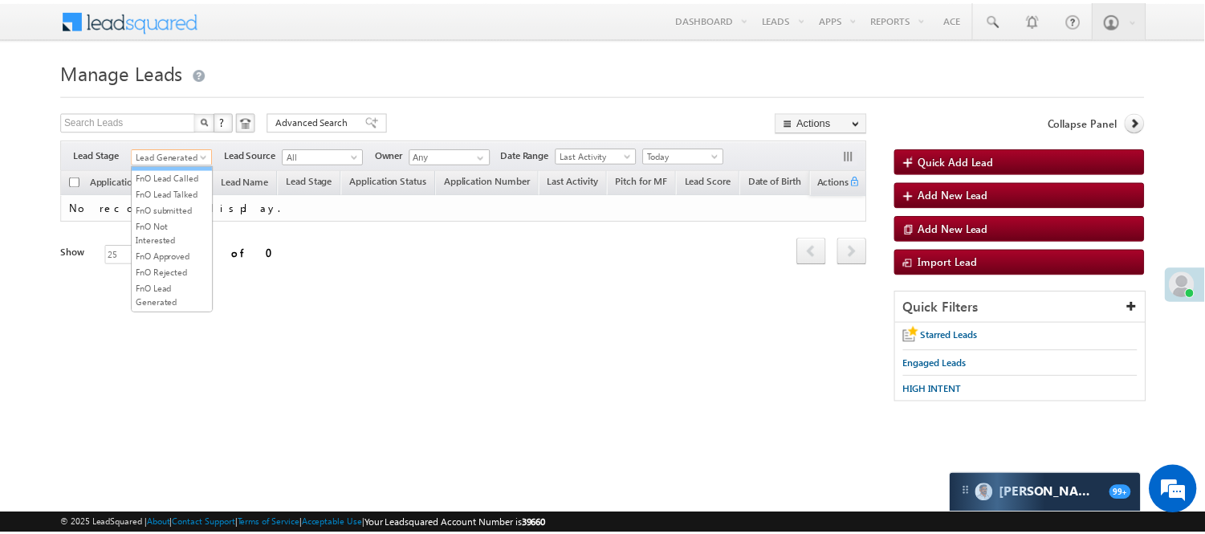
scroll to position [267, 0]
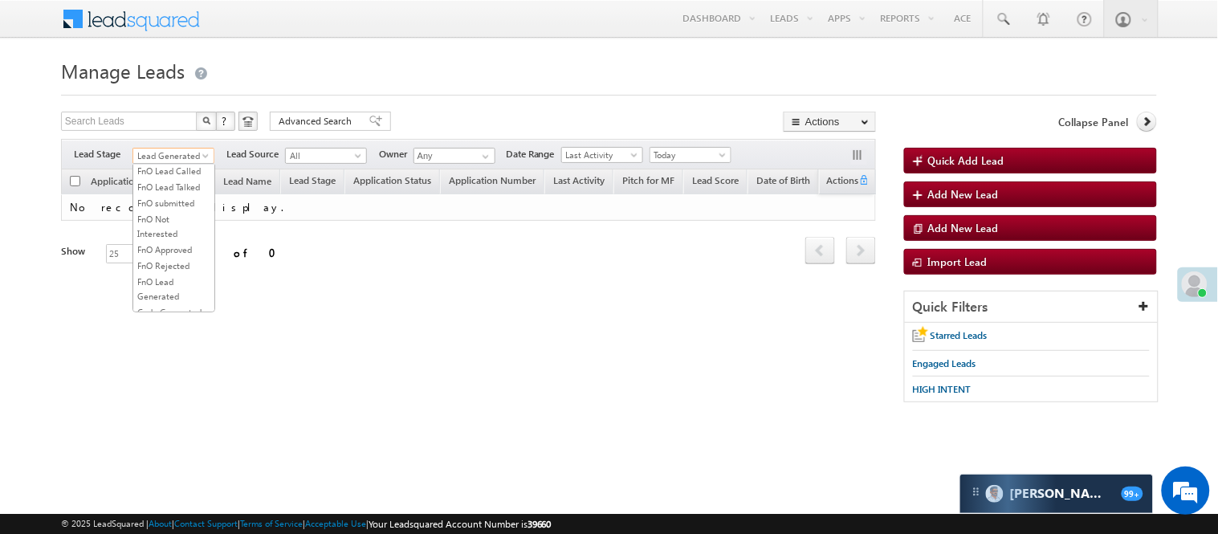
click at [177, 130] on link "Lead Called" at bounding box center [173, 123] width 81 height 14
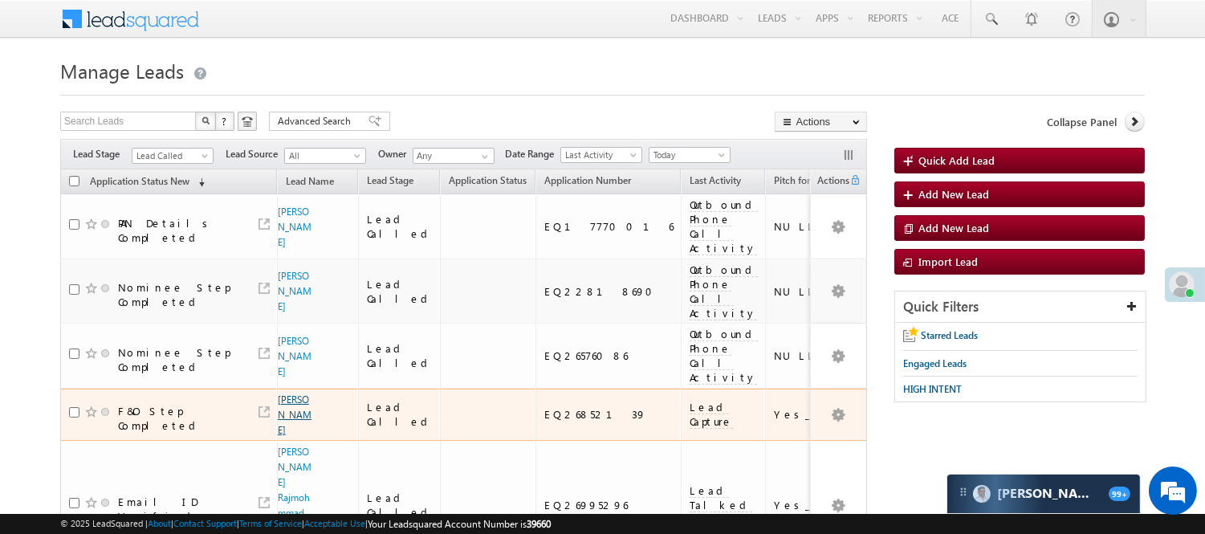
click at [294, 393] on link "[PERSON_NAME]" at bounding box center [295, 414] width 34 height 43
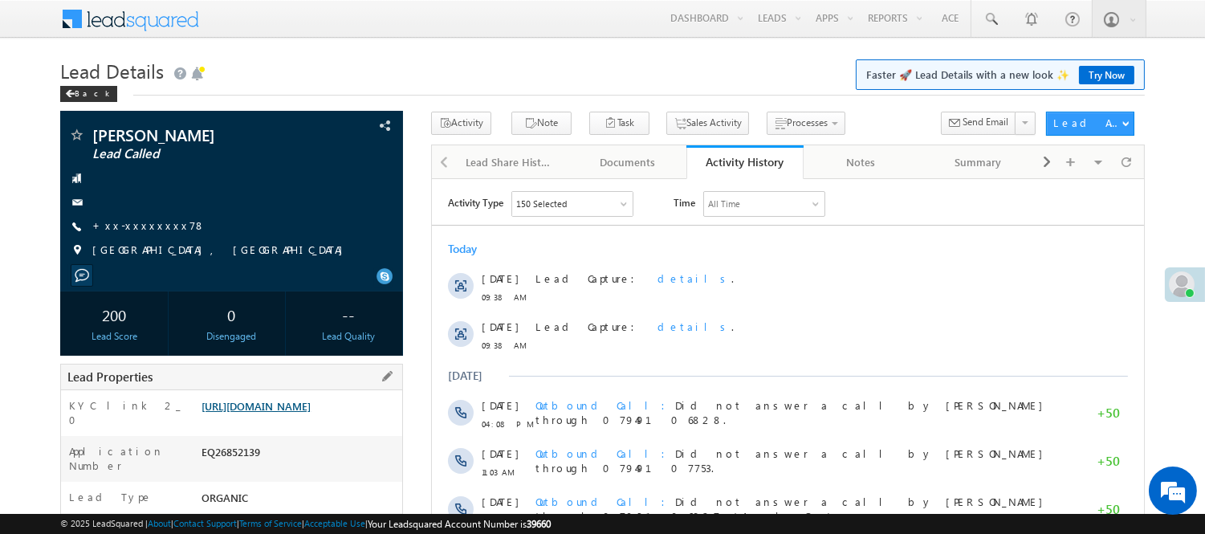
click at [297, 413] on link "[URL][DOMAIN_NAME]" at bounding box center [256, 406] width 109 height 14
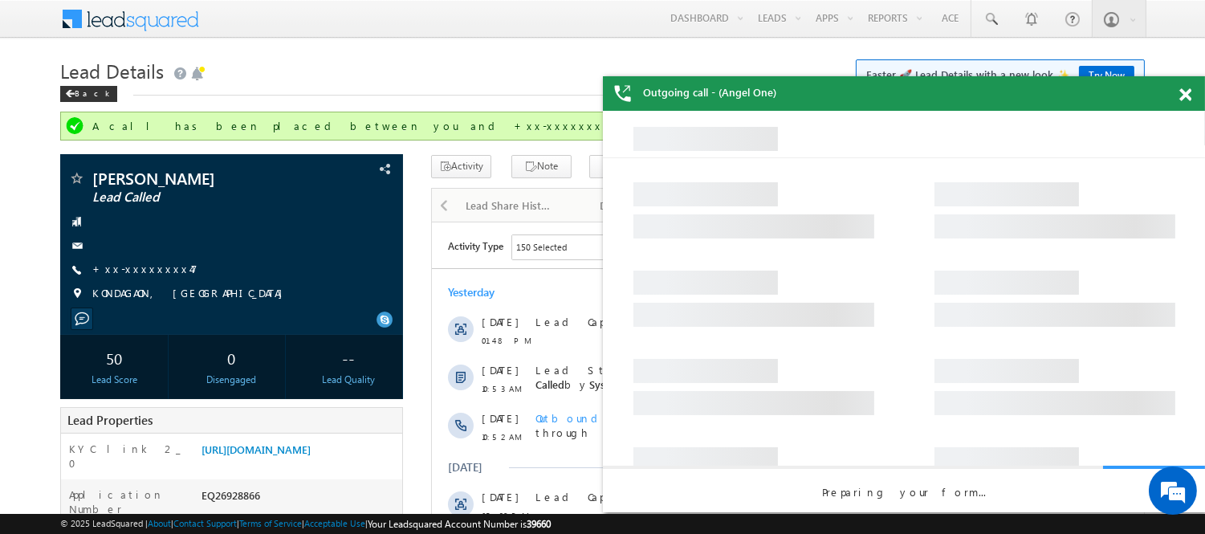
click at [1188, 99] on span at bounding box center [1185, 95] width 12 height 14
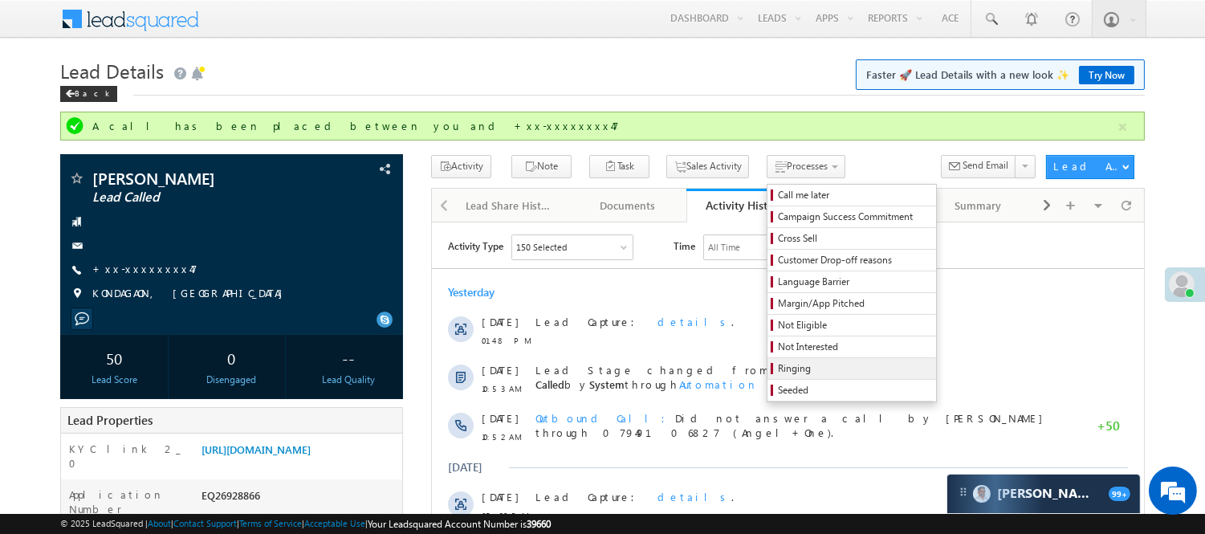
click at [778, 368] on span "Ringing" at bounding box center [854, 368] width 153 height 14
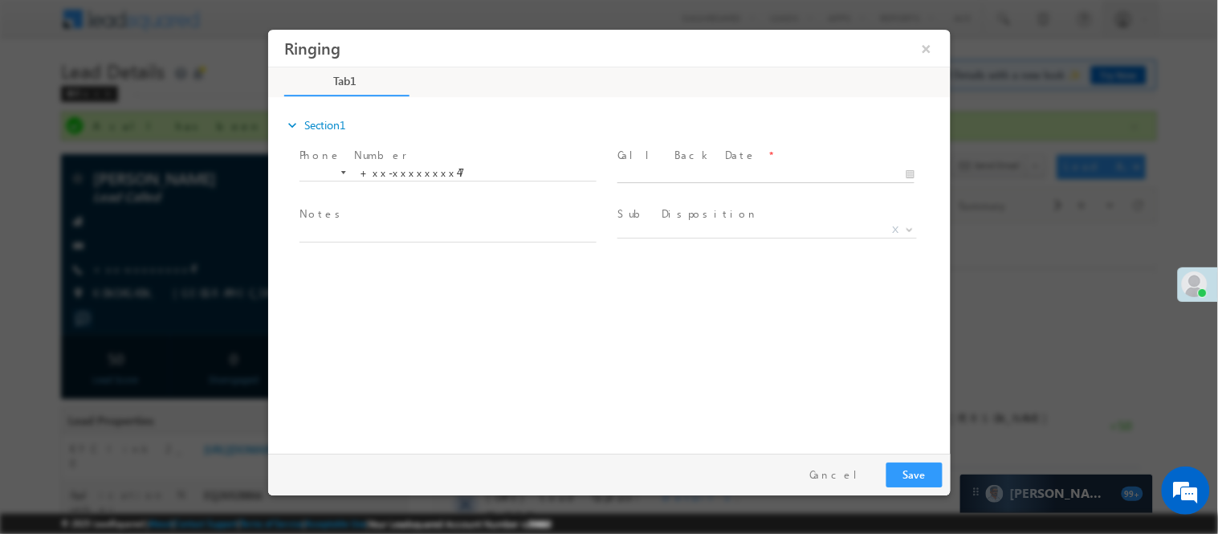
click at [731, 169] on body "Ringing ×" at bounding box center [608, 237] width 682 height 417
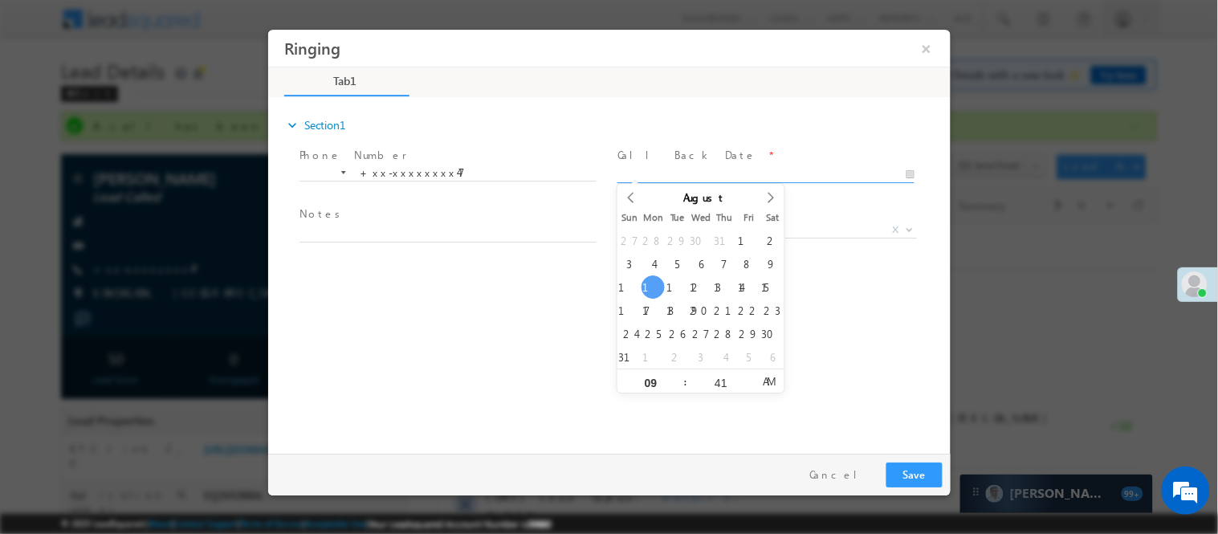
type input "08/11/25 9:41 AM"
click at [920, 475] on button "Save" at bounding box center [914, 474] width 56 height 25
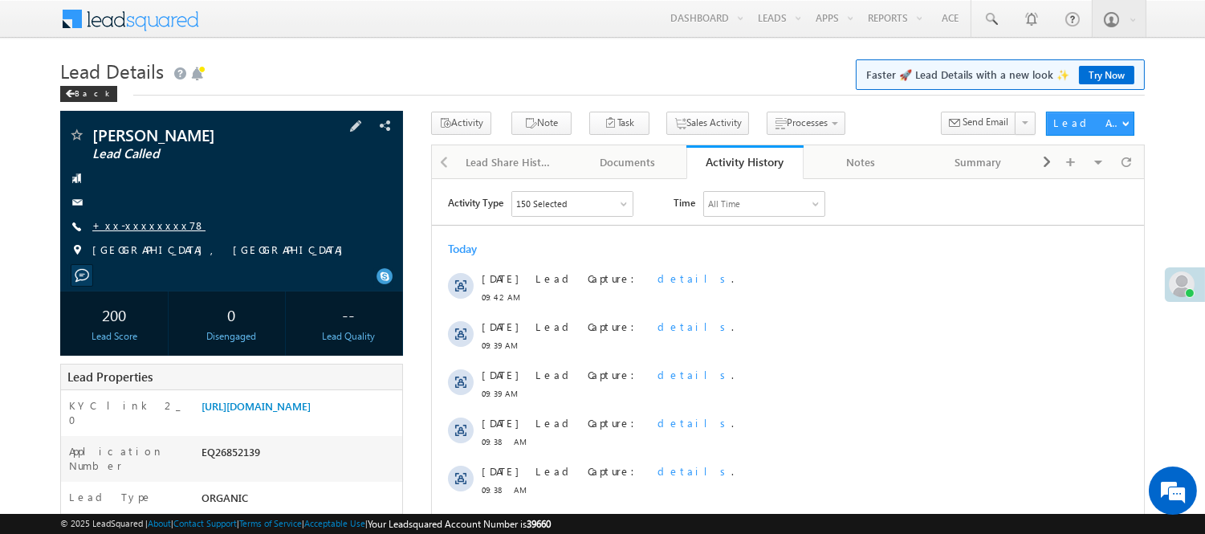
click at [126, 217] on div "[PERSON_NAME] Lead Called +xx-xxxxxxxx78" at bounding box center [231, 197] width 327 height 140
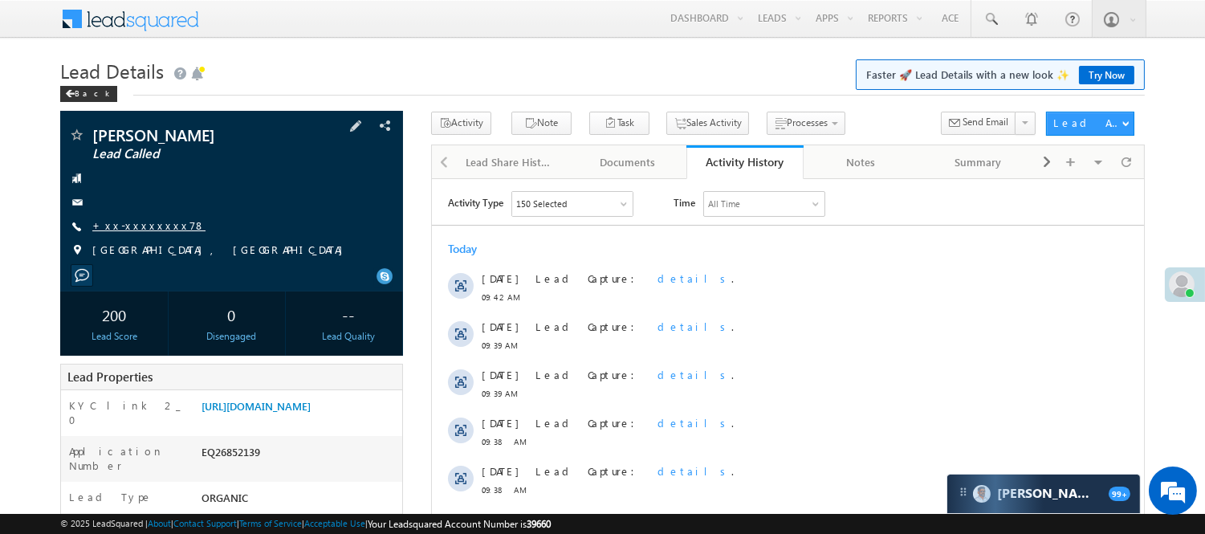
click at [125, 222] on link "+xx-xxxxxxxx78" at bounding box center [148, 225] width 113 height 14
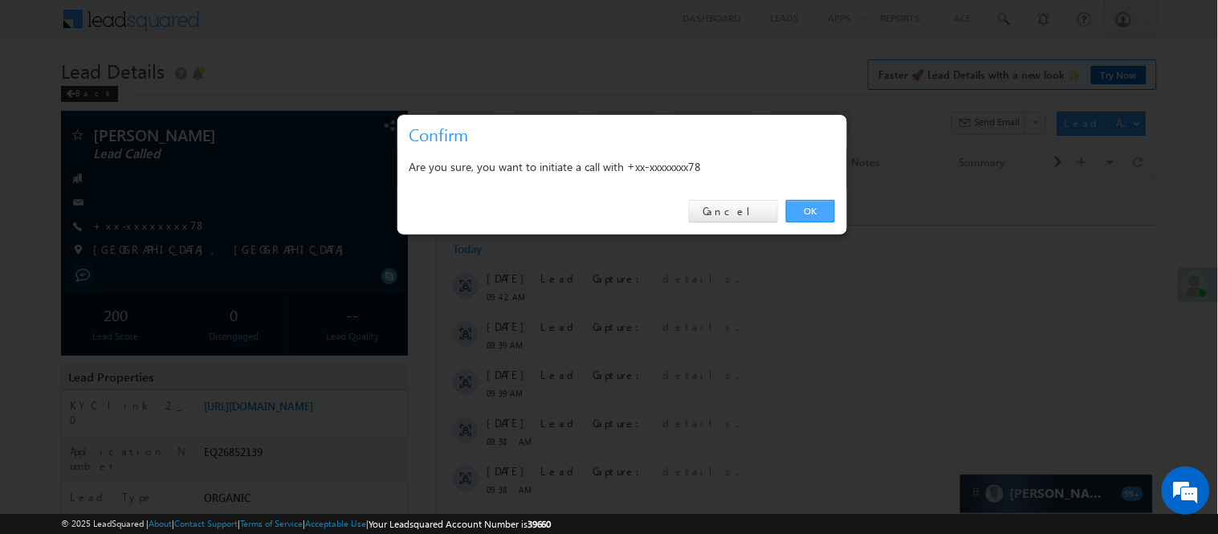
click at [806, 207] on link "OK" at bounding box center [810, 211] width 49 height 22
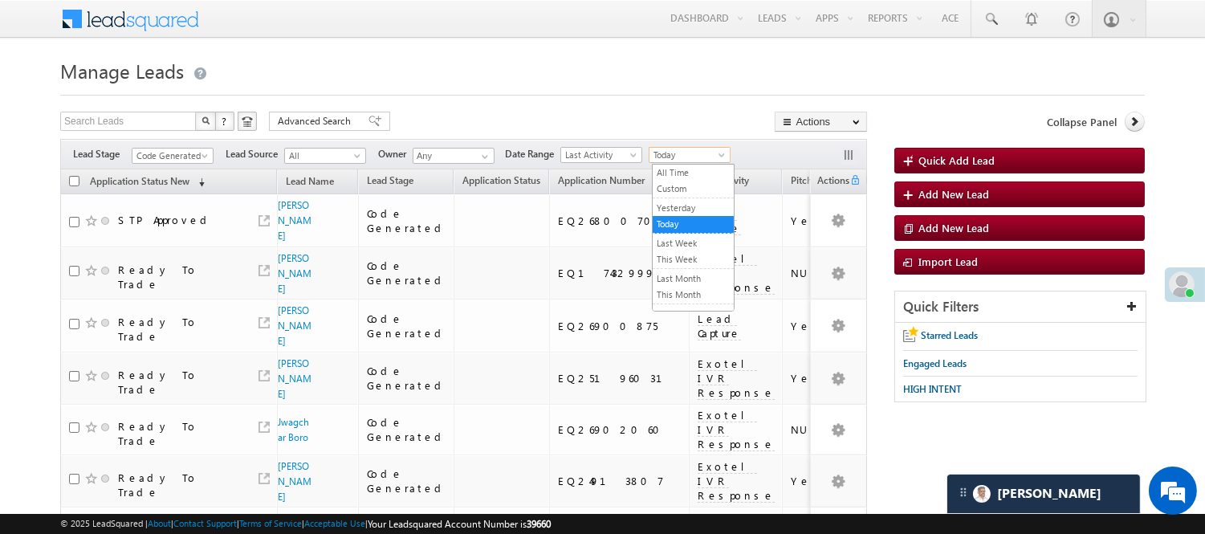
click at [685, 151] on span "Today" at bounding box center [687, 155] width 76 height 14
click at [701, 206] on link "Yesterday" at bounding box center [693, 208] width 81 height 14
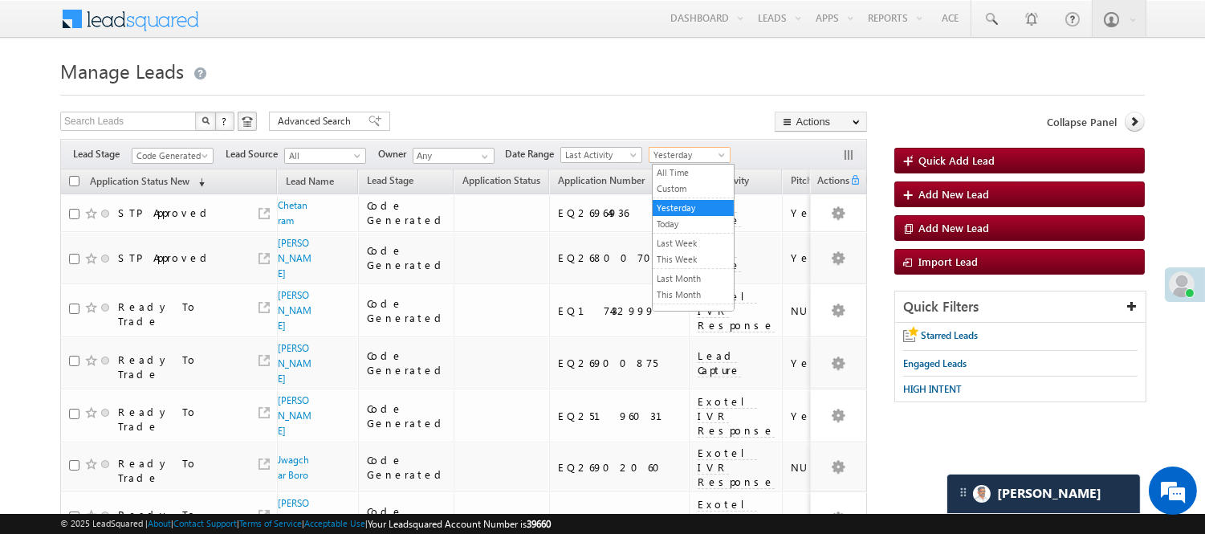
click at [697, 153] on span "Yesterday" at bounding box center [687, 155] width 76 height 14
click at [676, 227] on link "Today" at bounding box center [693, 224] width 81 height 14
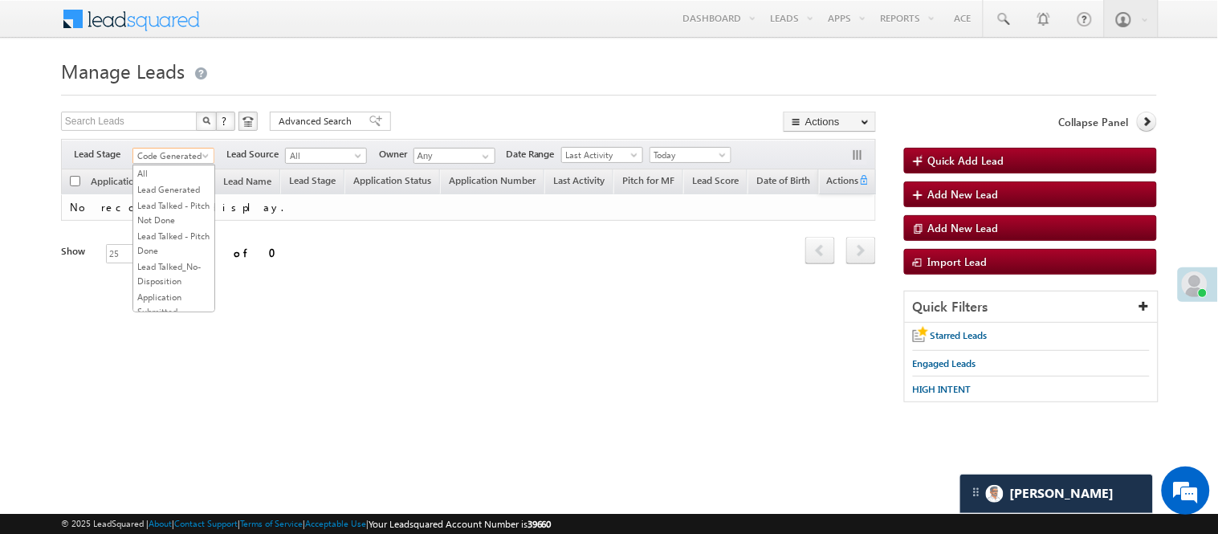
drag, startPoint x: 196, startPoint y: 155, endPoint x: 193, endPoint y: 172, distance: 17.2
click at [197, 155] on span "Code Generated" at bounding box center [171, 156] width 76 height 14
click at [162, 197] on link "Lead Generated" at bounding box center [173, 189] width 81 height 14
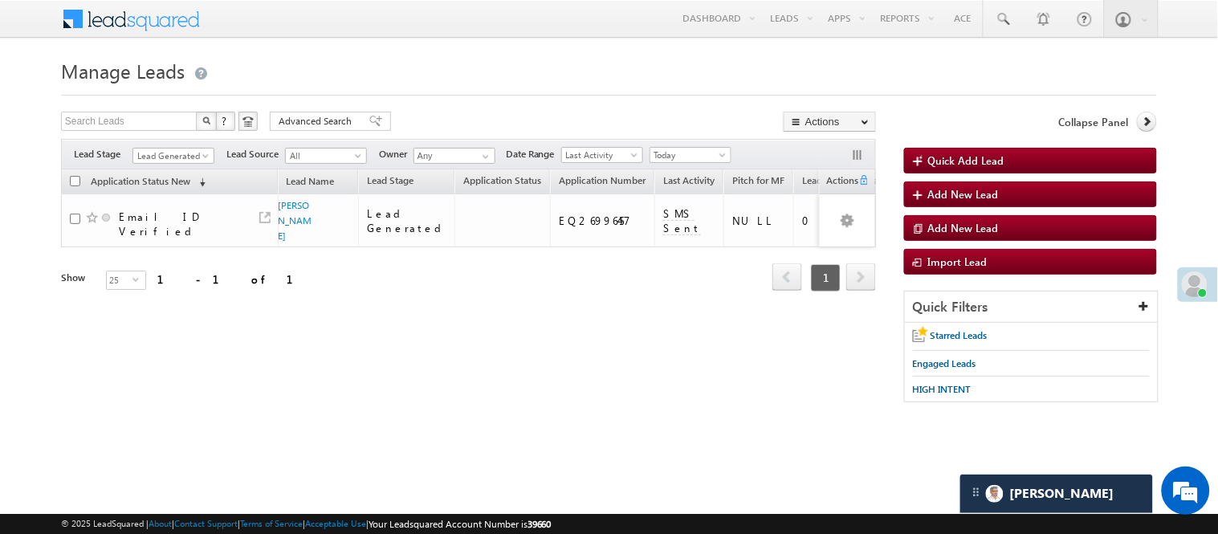
click at [193, 146] on div "Filters Lead Stage All Lead Generated Lead Talked - Pitch Not Done Lead Talked …" at bounding box center [468, 154] width 815 height 31
click at [188, 153] on span "Lead Generated" at bounding box center [171, 156] width 76 height 14
click at [167, 266] on link "Code Generated" at bounding box center [173, 271] width 81 height 14
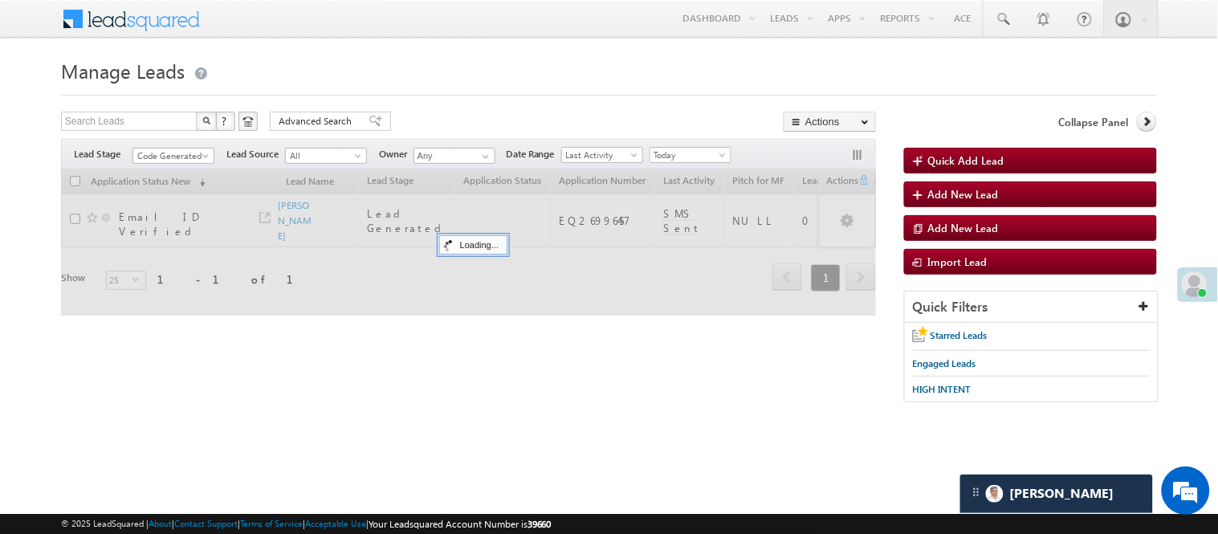
click at [404, 91] on div at bounding box center [609, 90] width 1096 height 10
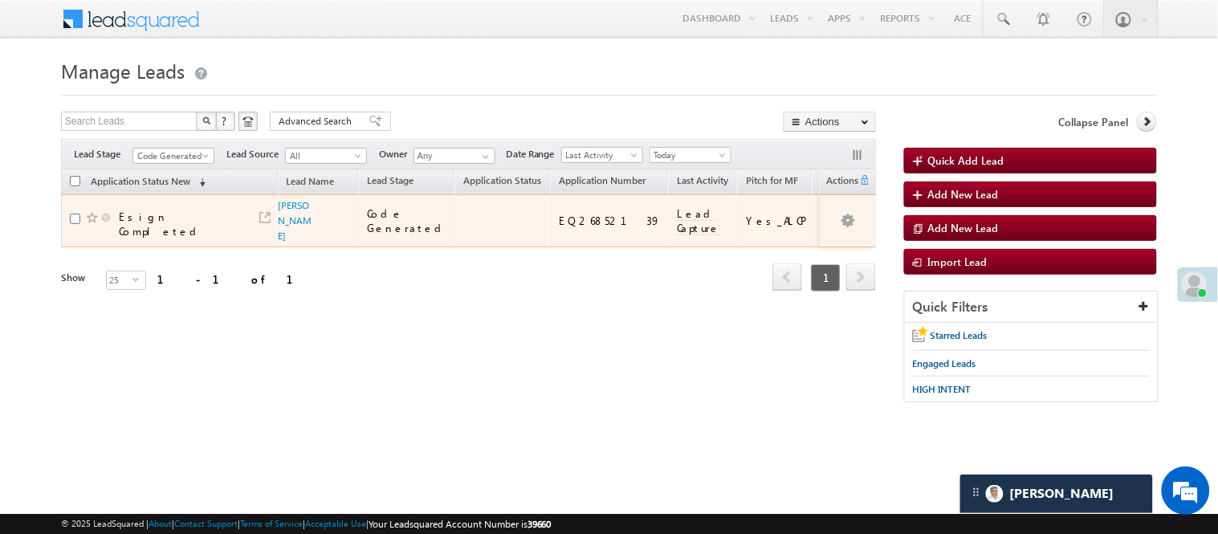
click at [559, 223] on div "EQ26852139" at bounding box center [610, 221] width 102 height 14
copy div "EQ26852139"
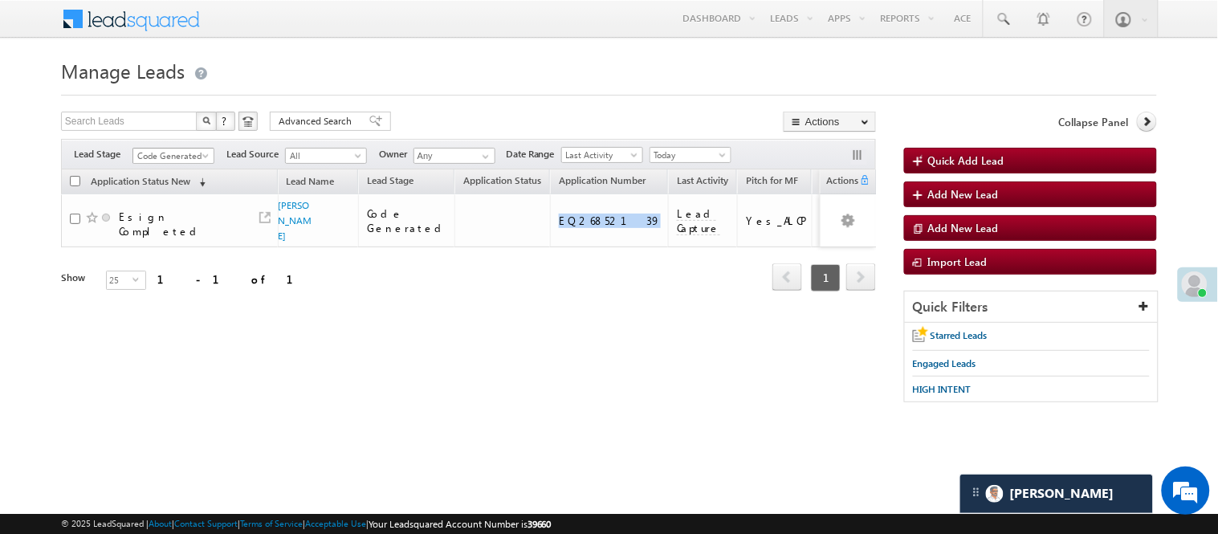
click at [157, 150] on span "Code Generated" at bounding box center [171, 156] width 76 height 14
click at [166, 197] on link "Lead Generated" at bounding box center [173, 189] width 81 height 14
click at [165, 157] on span "Lead Generated" at bounding box center [171, 156] width 76 height 14
